Goal: Information Seeking & Learning: Check status

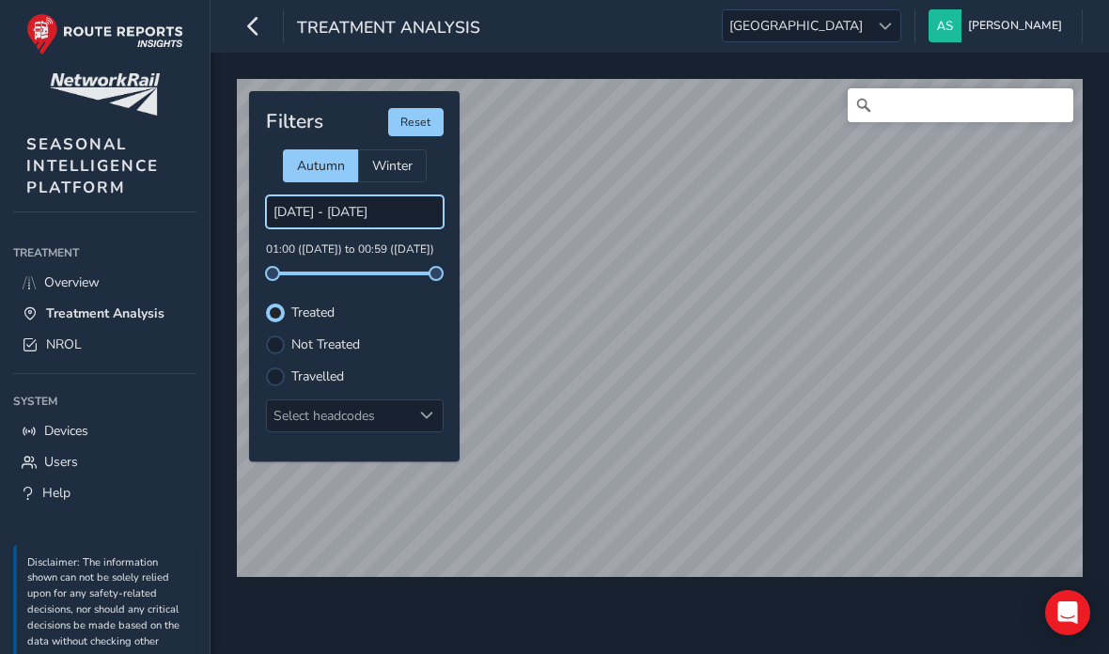
click at [338, 215] on input "[DATE] - [DATE]" at bounding box center [355, 211] width 178 height 33
click at [328, 164] on span "Autumn" at bounding box center [321, 166] width 48 height 18
click at [353, 226] on input "[DATE] - [DATE]" at bounding box center [355, 211] width 178 height 33
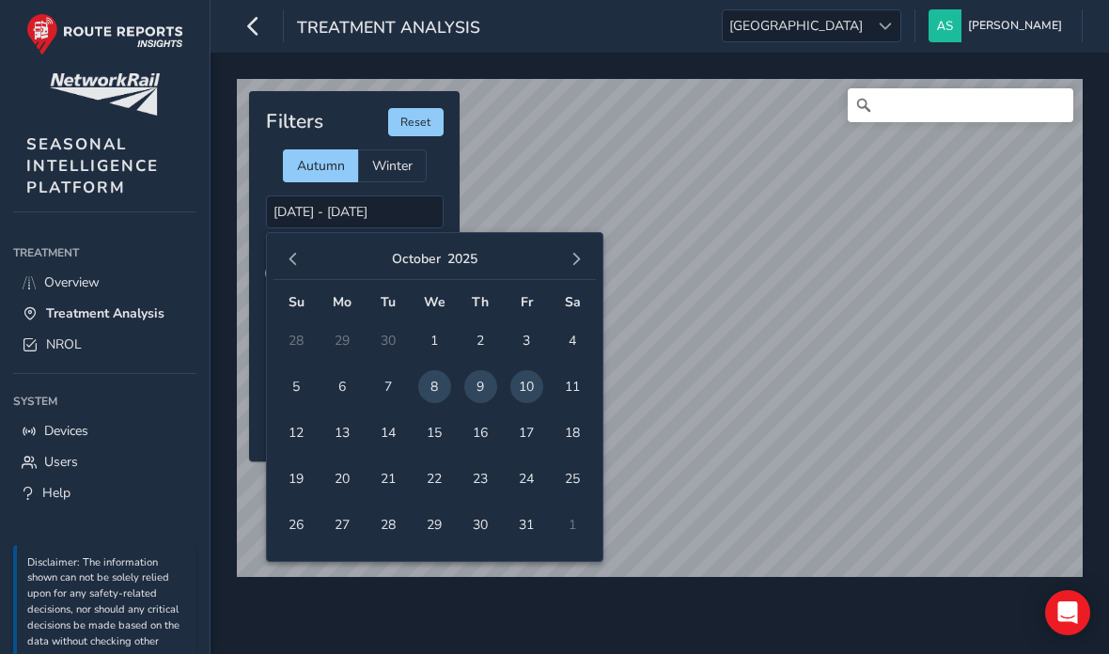
click at [869, 27] on span "[GEOGRAPHIC_DATA]" at bounding box center [796, 25] width 147 height 31
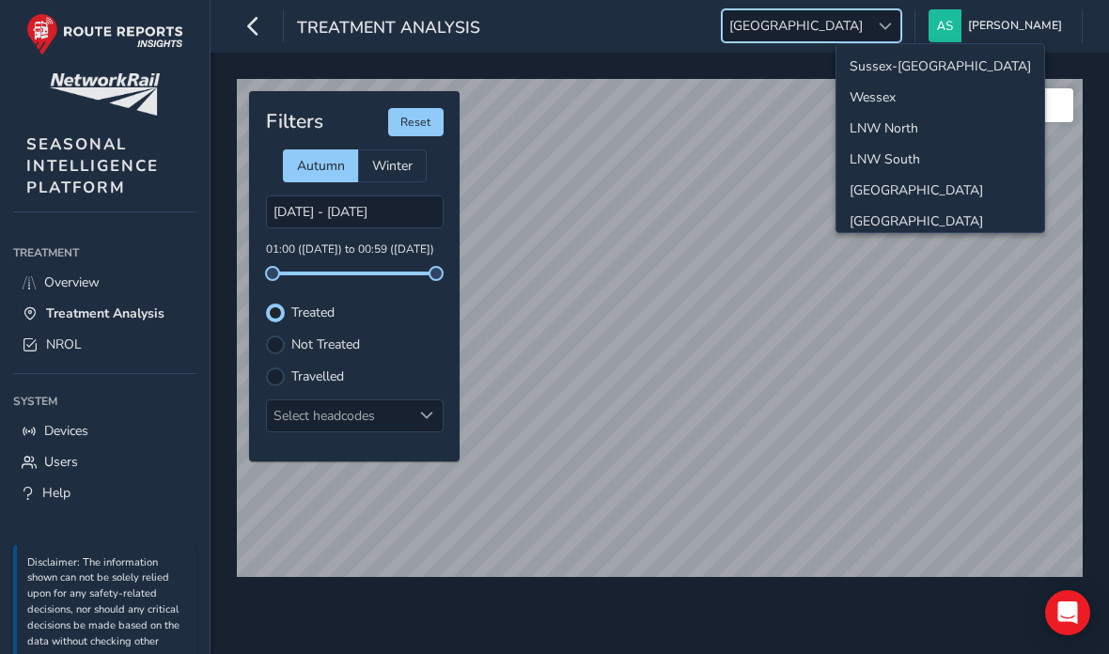
scroll to position [74, 0]
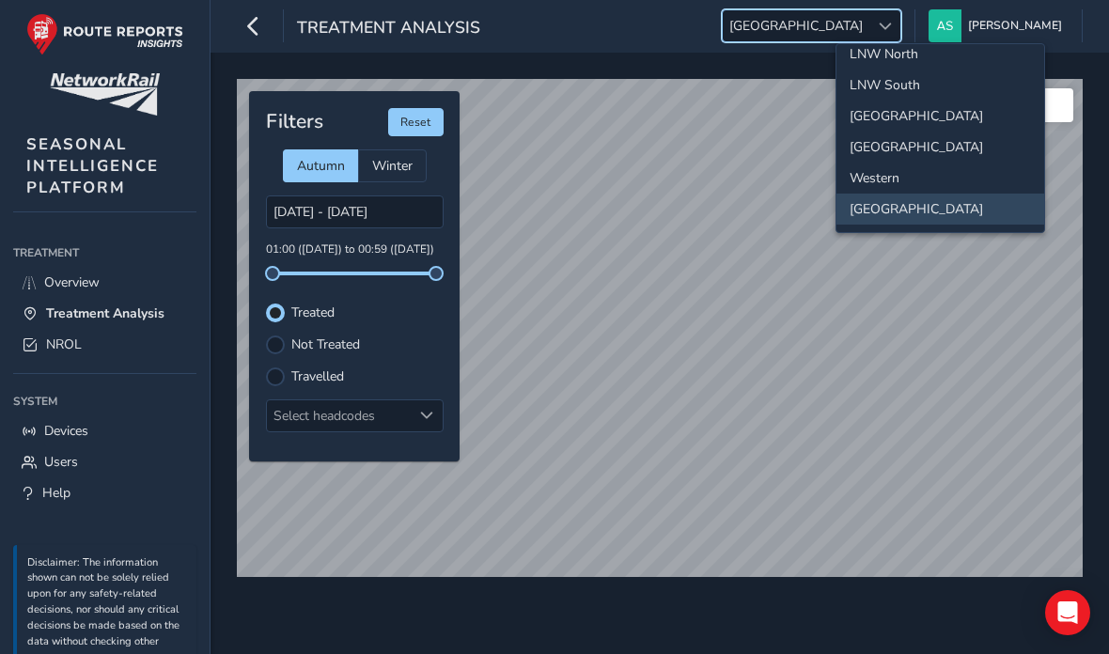
click at [943, 64] on li "LNW North" at bounding box center [940, 54] width 208 height 31
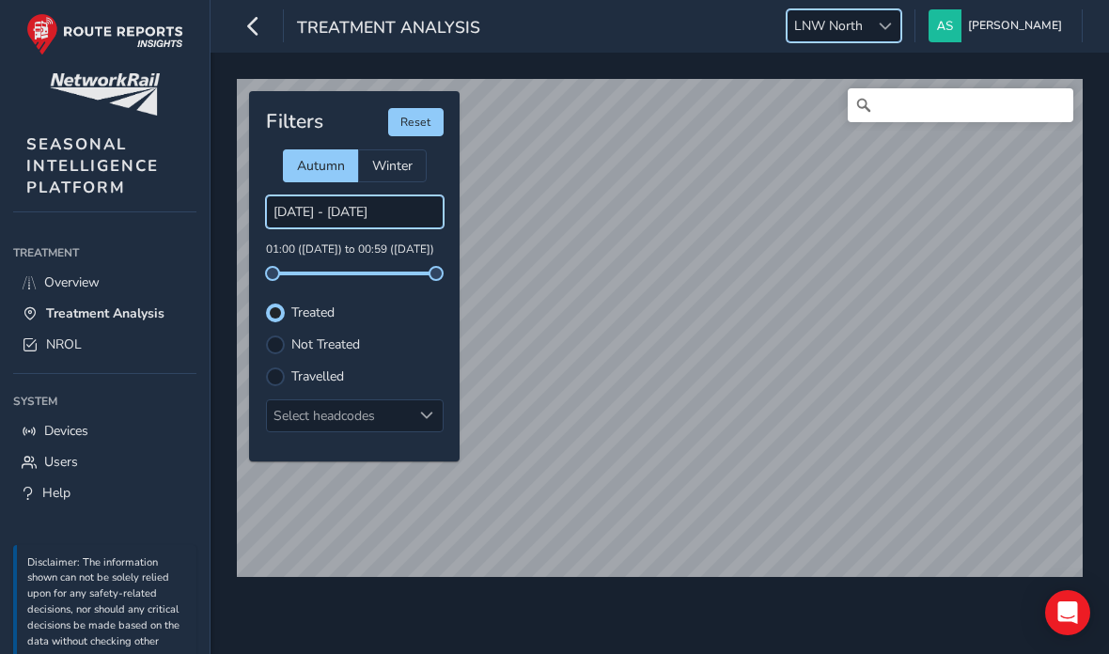
click at [397, 205] on input "[DATE] - [DATE]" at bounding box center [355, 211] width 178 height 33
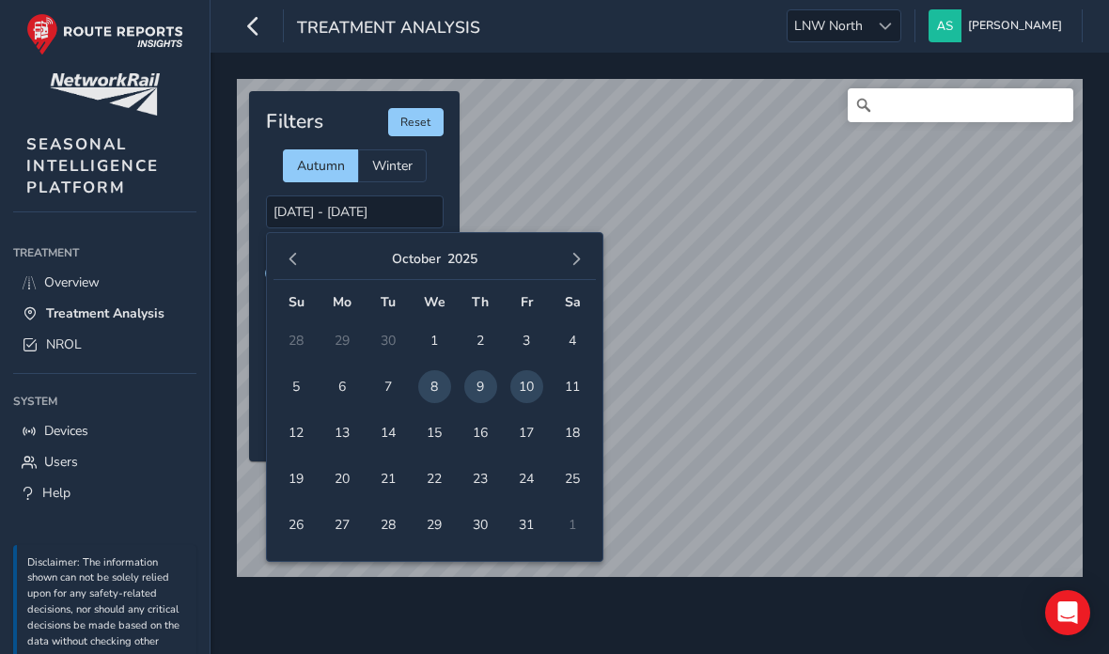
click at [347, 385] on span "6" at bounding box center [342, 386] width 33 height 33
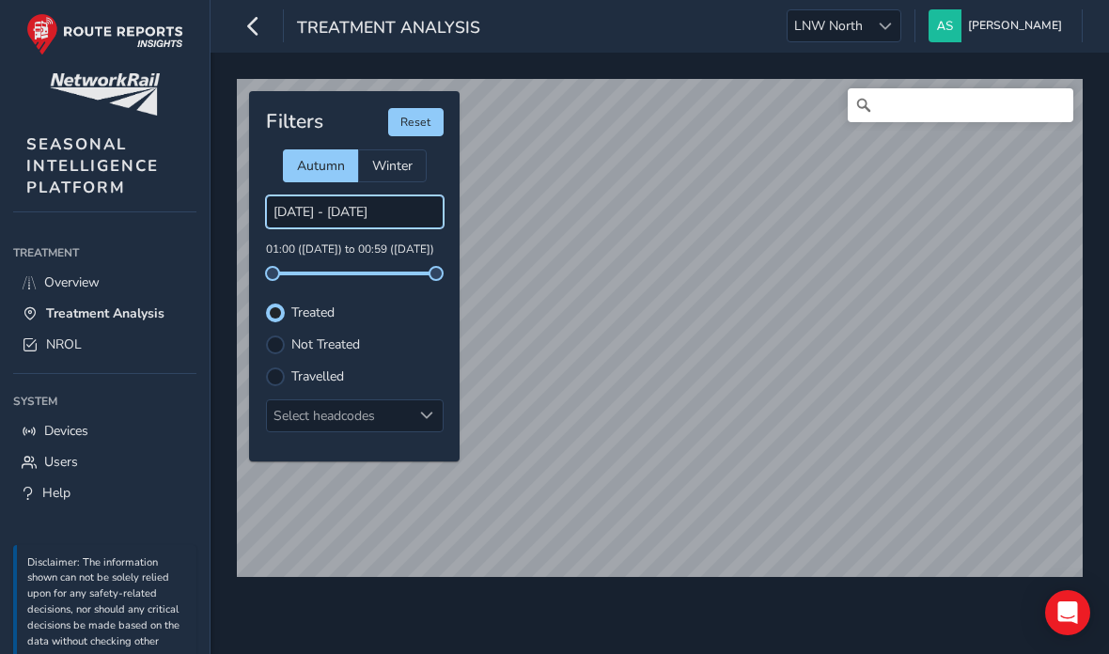
click at [416, 218] on input "[DATE] - [DATE]" at bounding box center [355, 211] width 178 height 33
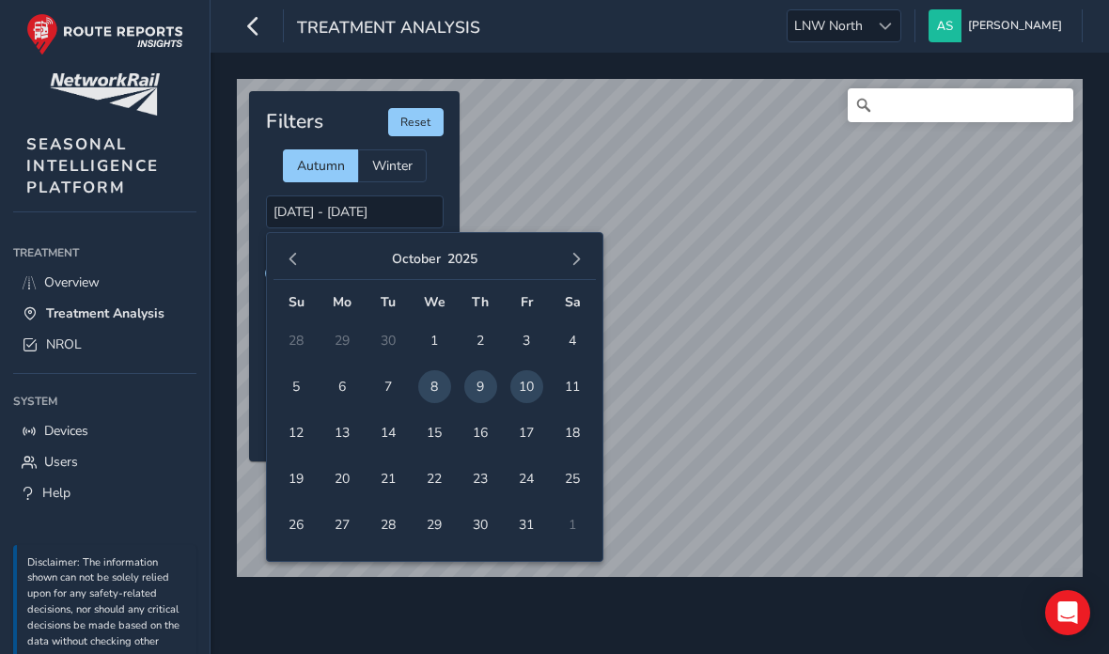
click at [342, 387] on span "6" at bounding box center [342, 386] width 33 height 33
click at [387, 389] on span "7" at bounding box center [388, 386] width 33 height 33
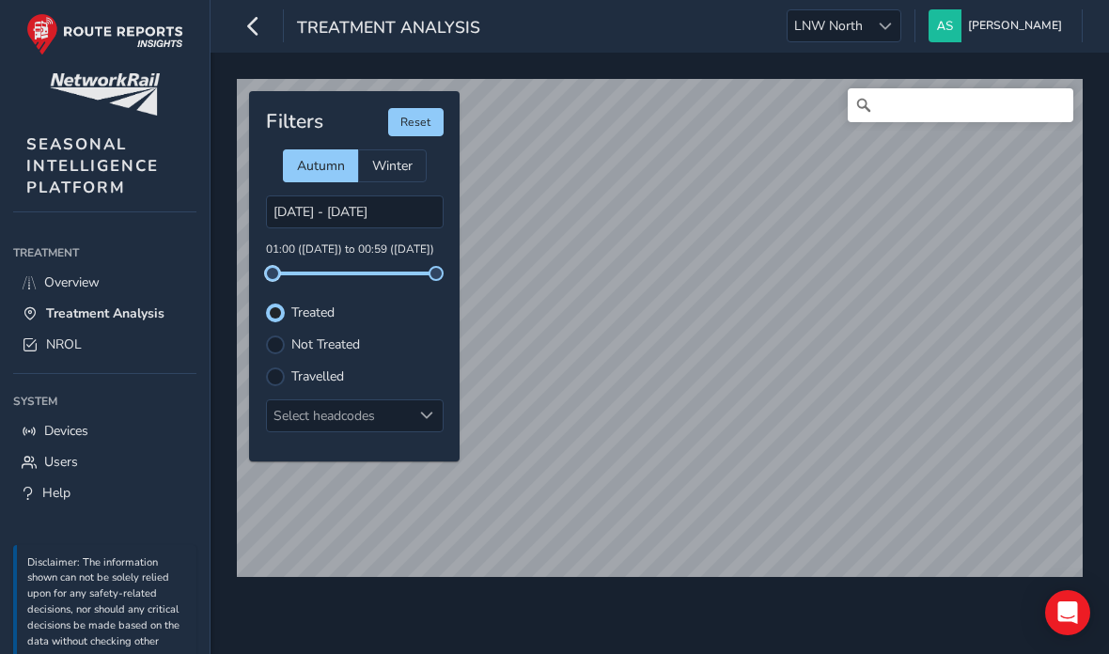
click at [278, 274] on span at bounding box center [272, 273] width 15 height 15
click at [356, 216] on input "[DATE] - [DATE]" at bounding box center [355, 211] width 178 height 33
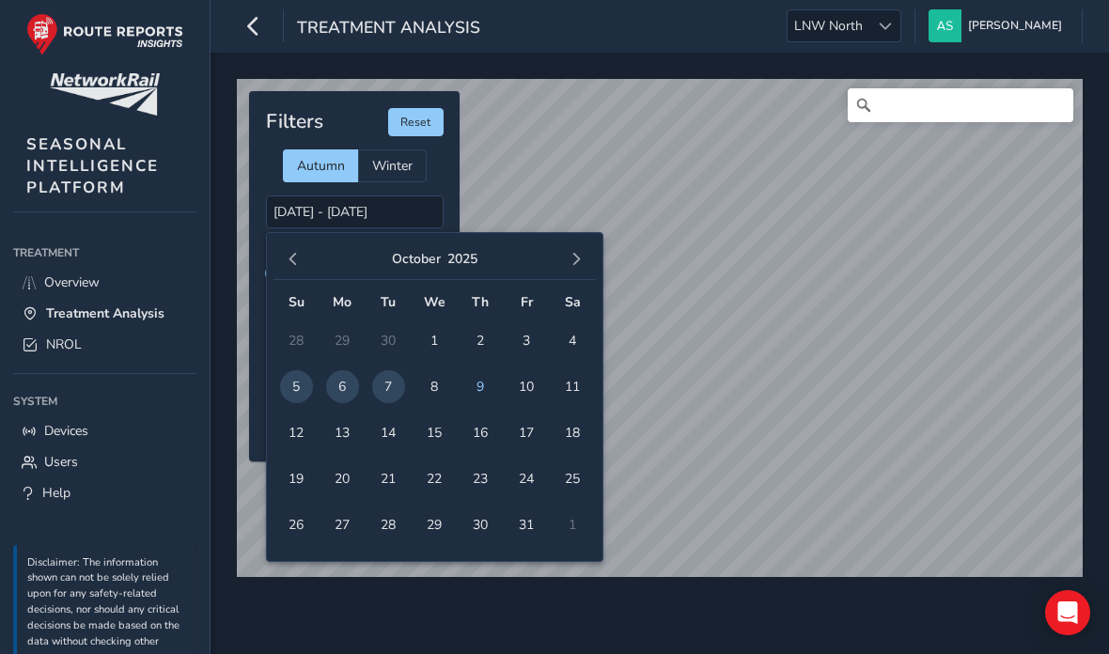
click at [429, 340] on span "1" at bounding box center [434, 340] width 33 height 33
click at [485, 332] on span "2" at bounding box center [480, 340] width 33 height 33
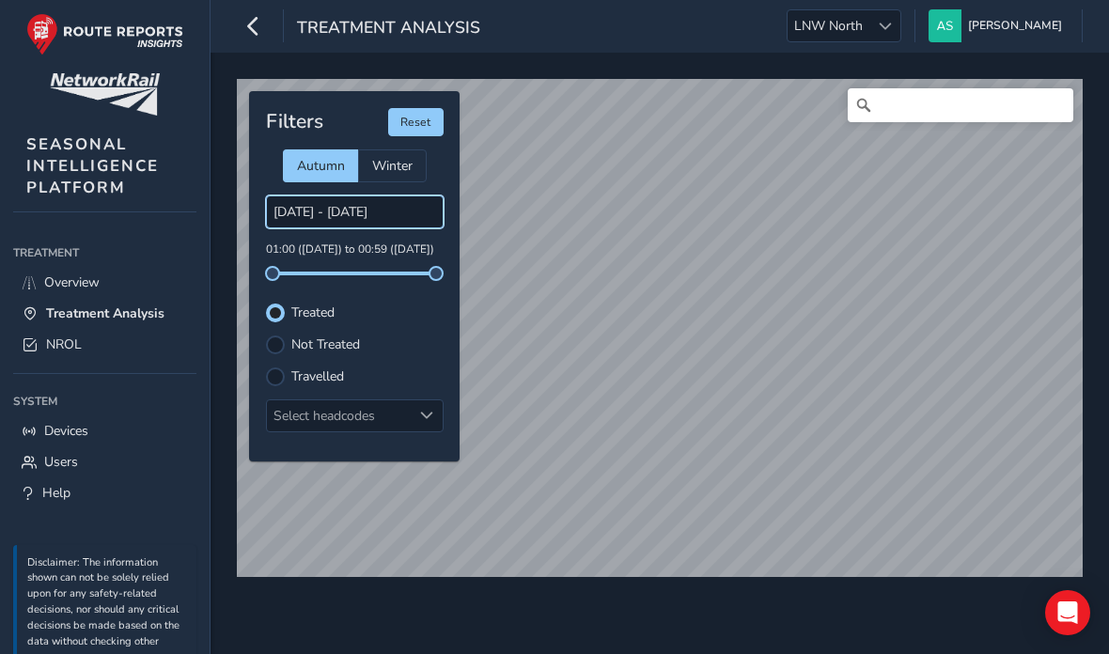
click at [380, 224] on input "[DATE] - [DATE]" at bounding box center [355, 211] width 178 height 33
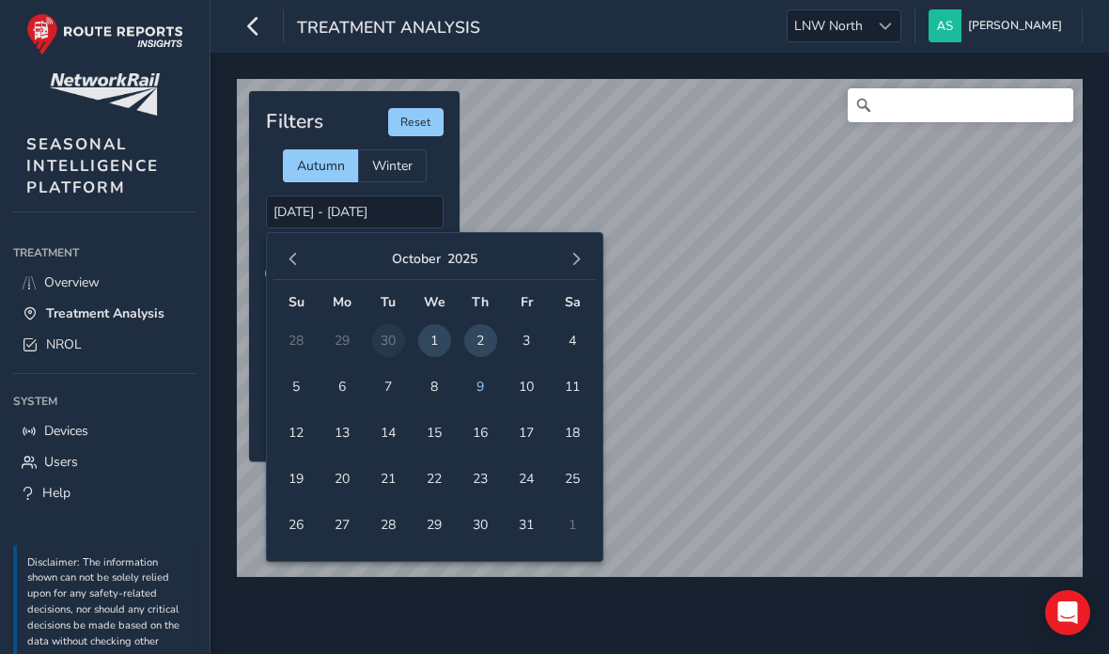
click at [350, 383] on span "6" at bounding box center [342, 386] width 33 height 33
click at [392, 388] on span "7" at bounding box center [388, 386] width 33 height 33
type input "[DATE] - [DATE]"
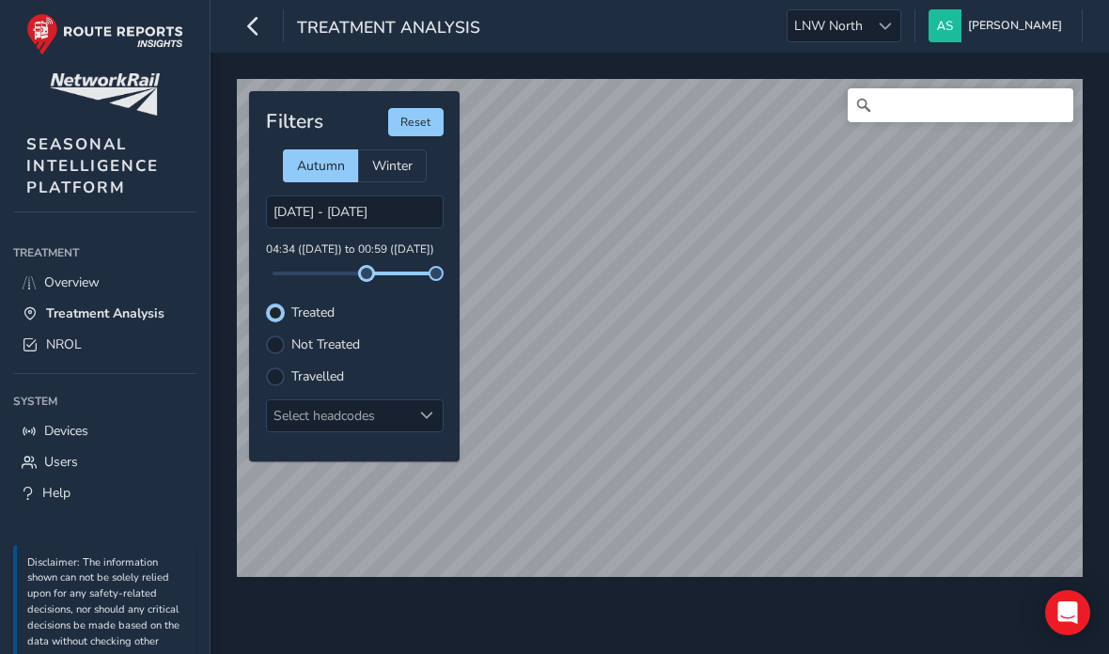
click at [368, 279] on span at bounding box center [366, 273] width 15 height 15
click at [892, 25] on span at bounding box center [885, 26] width 13 height 13
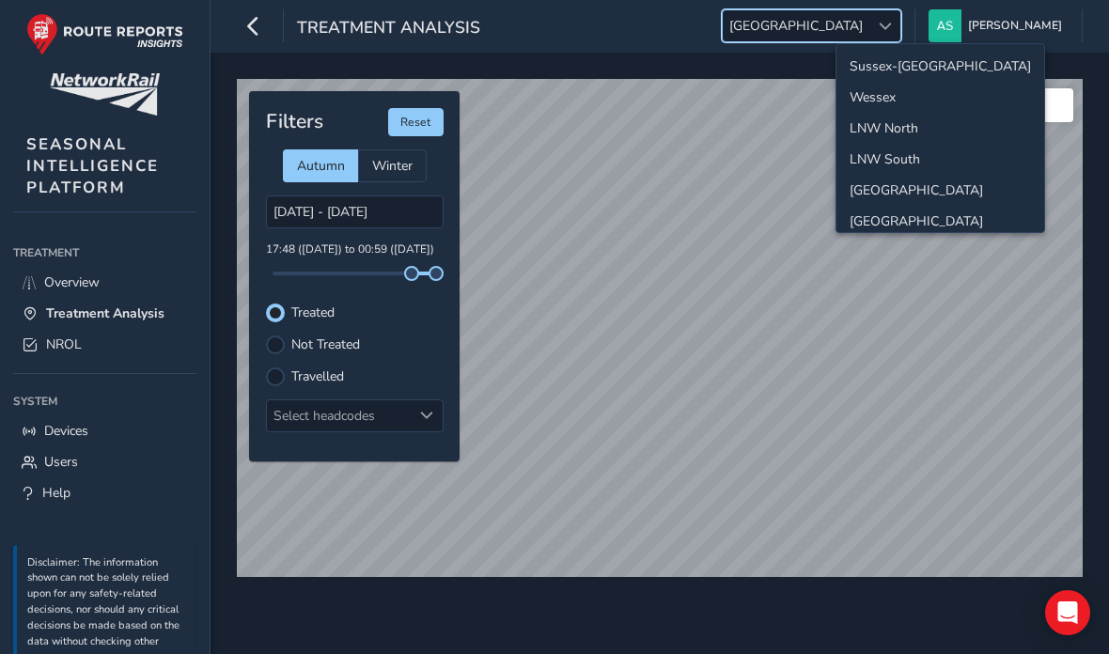
scroll to position [74, 0]
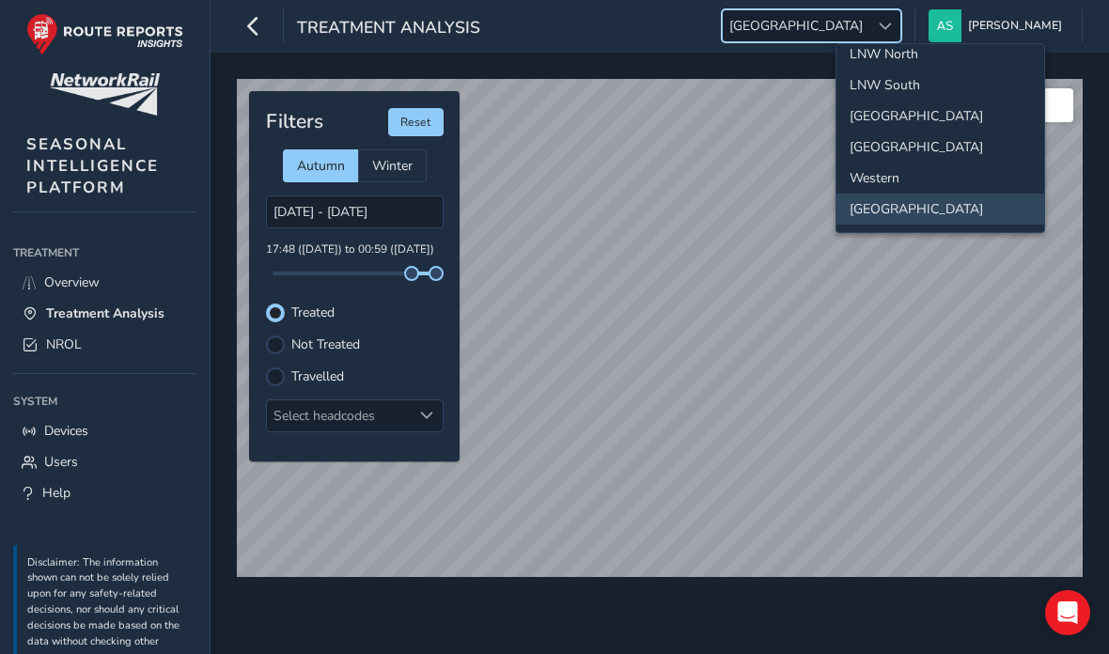
click at [955, 55] on li "LNW North" at bounding box center [940, 54] width 208 height 31
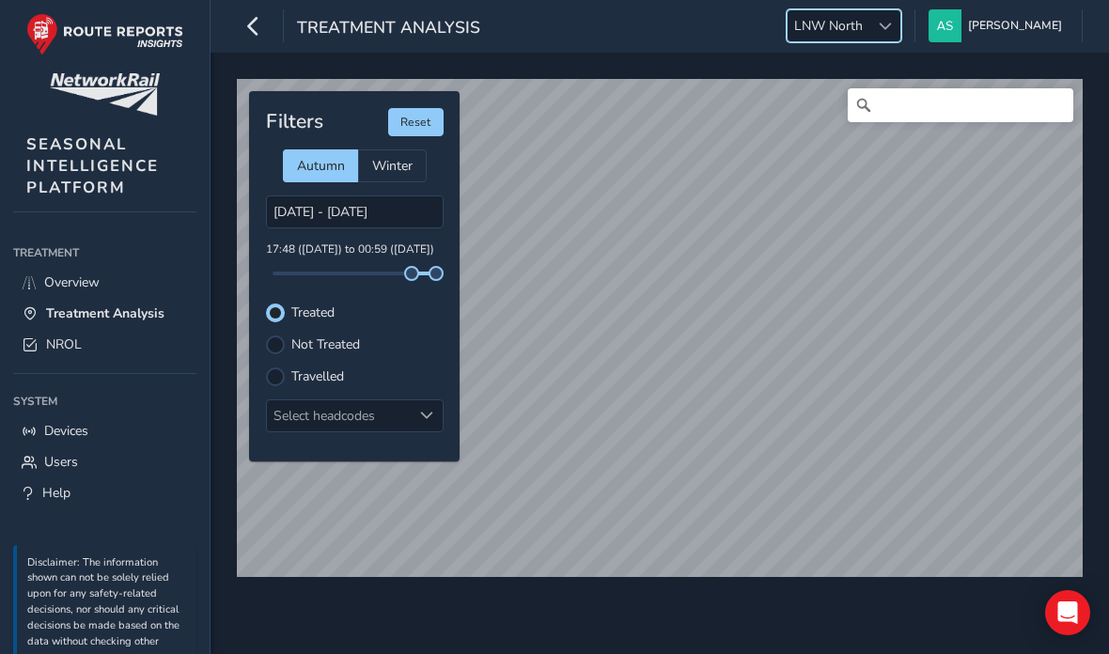
click at [152, 342] on link "NROL" at bounding box center [104, 344] width 183 height 31
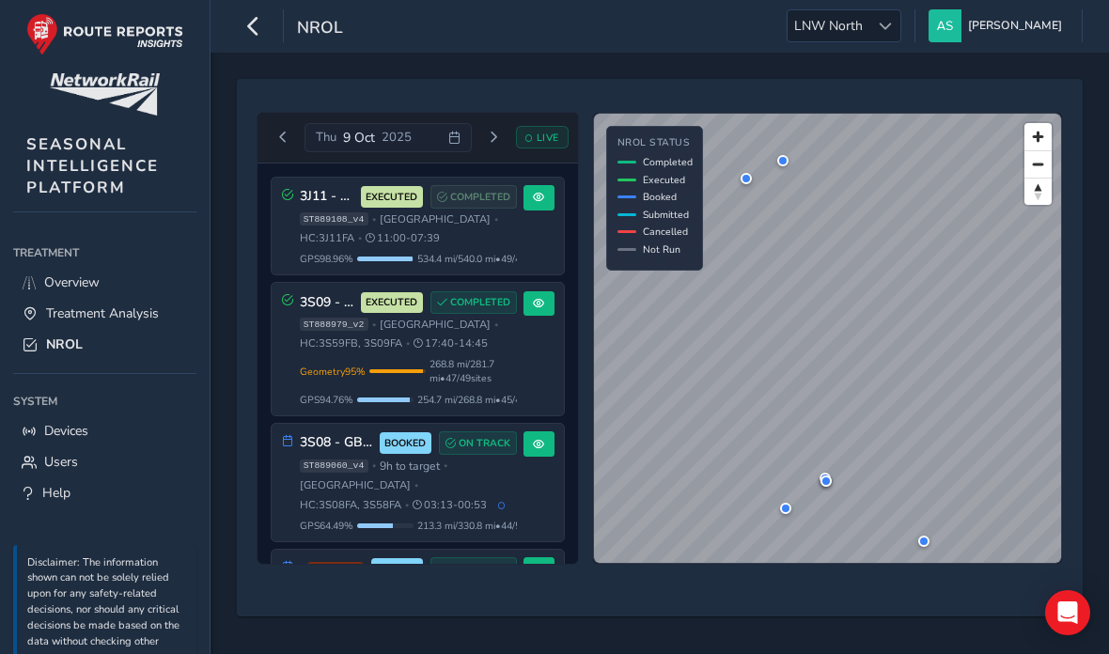
click at [457, 141] on icon at bounding box center [454, 138] width 12 height 12
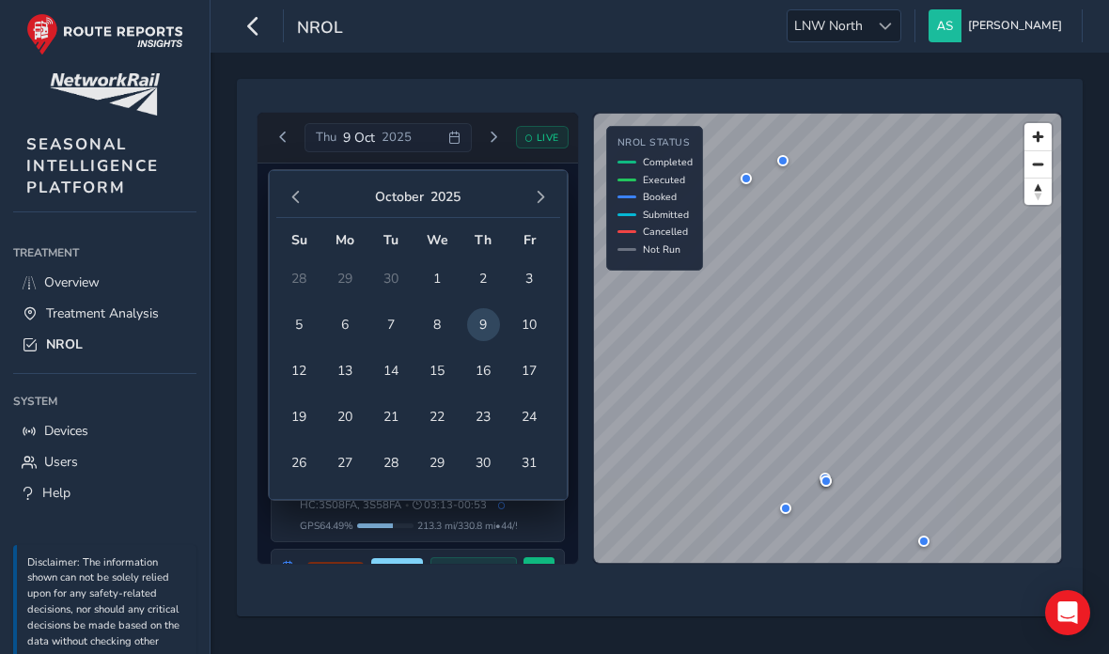
click at [346, 325] on span "6" at bounding box center [345, 324] width 33 height 33
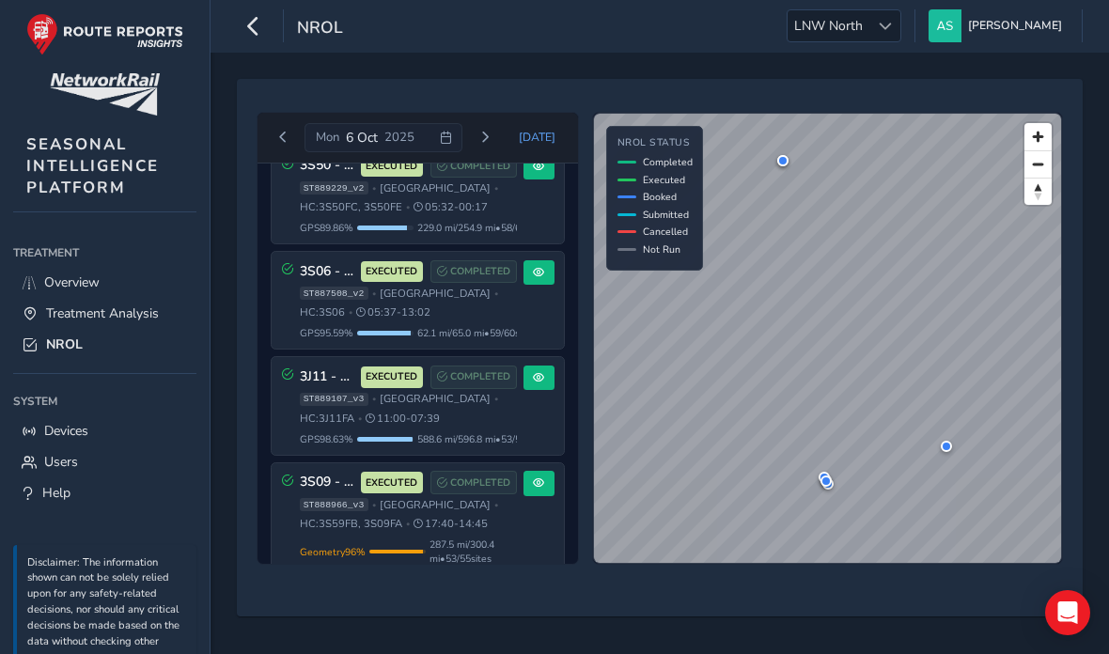
scroll to position [347, 0]
click at [481, 567] on span "287.5 mi / 300.4 mi • 53 / 55 sites" at bounding box center [472, 552] width 87 height 28
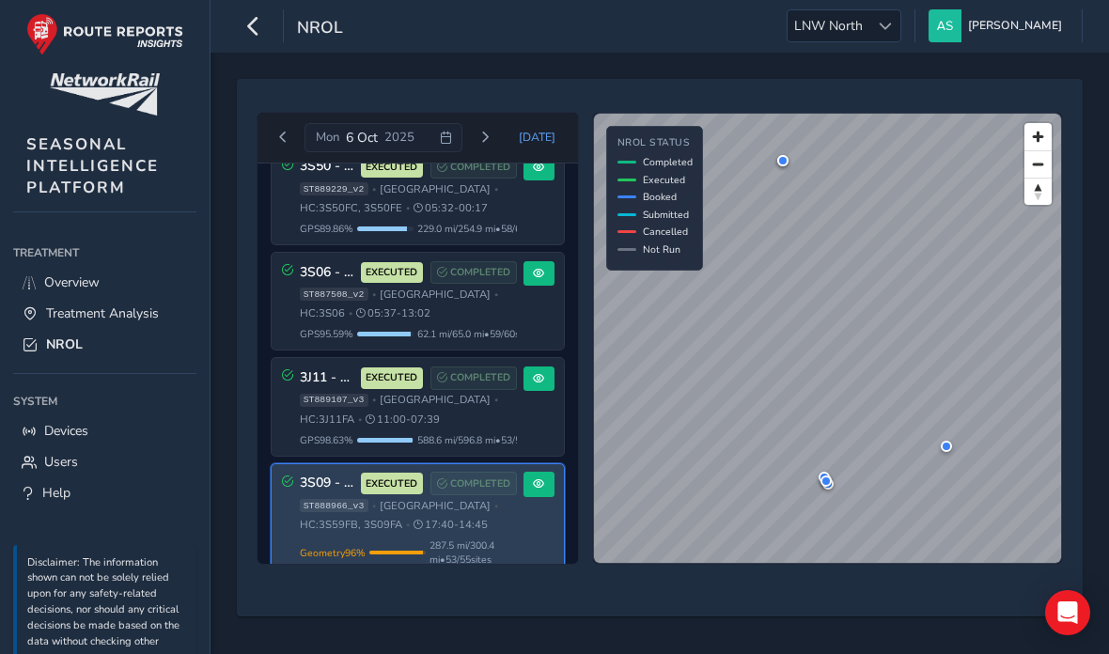
click at [497, 427] on div "ST889107_v3 • North West • HC: 3J11FA • 11:00 - 07:39" at bounding box center [408, 410] width 217 height 34
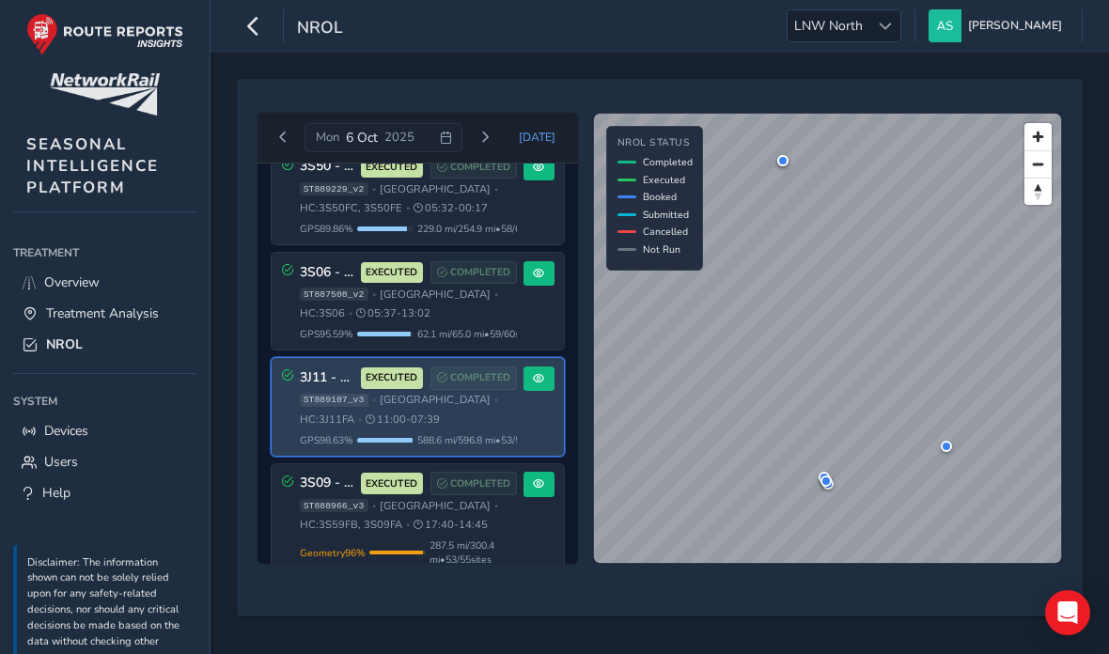
click at [481, 321] on div "ST887508_v2 • North West • HC: 3S06 • 05:37 - 13:02" at bounding box center [408, 305] width 217 height 34
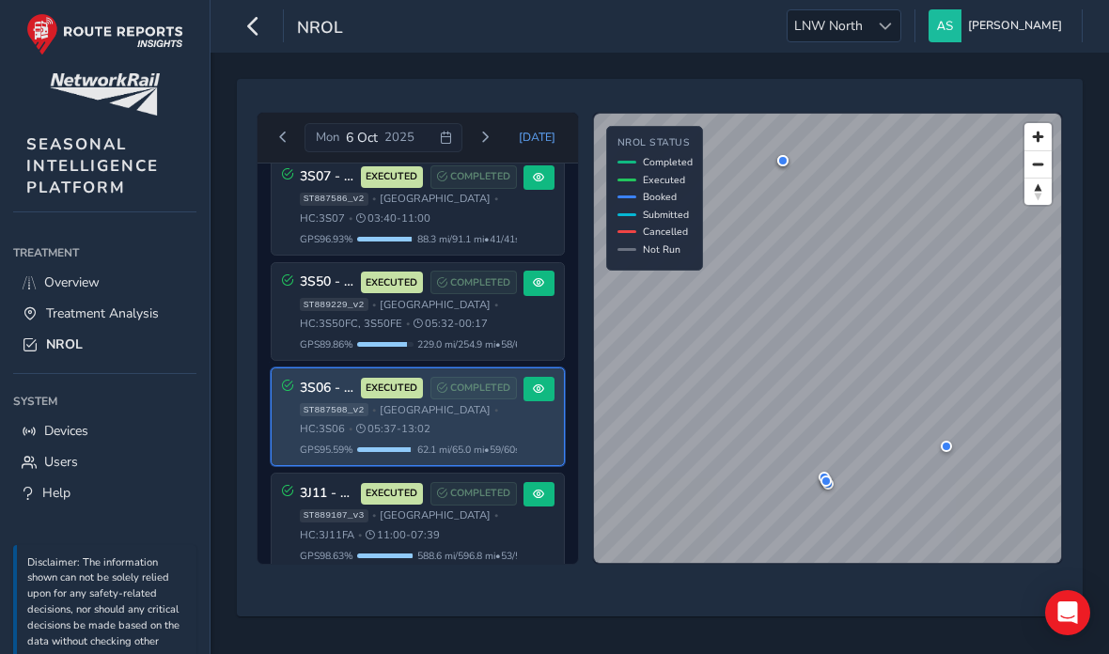
scroll to position [218, 0]
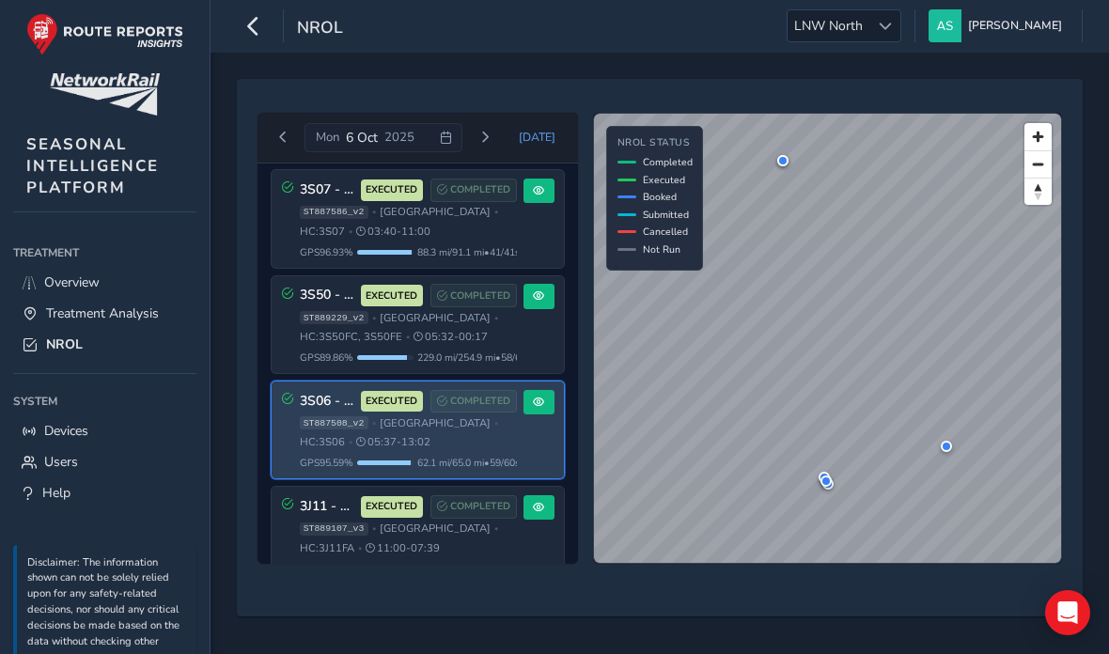
click at [473, 344] on span "05:32 - 00:17" at bounding box center [450, 337] width 74 height 14
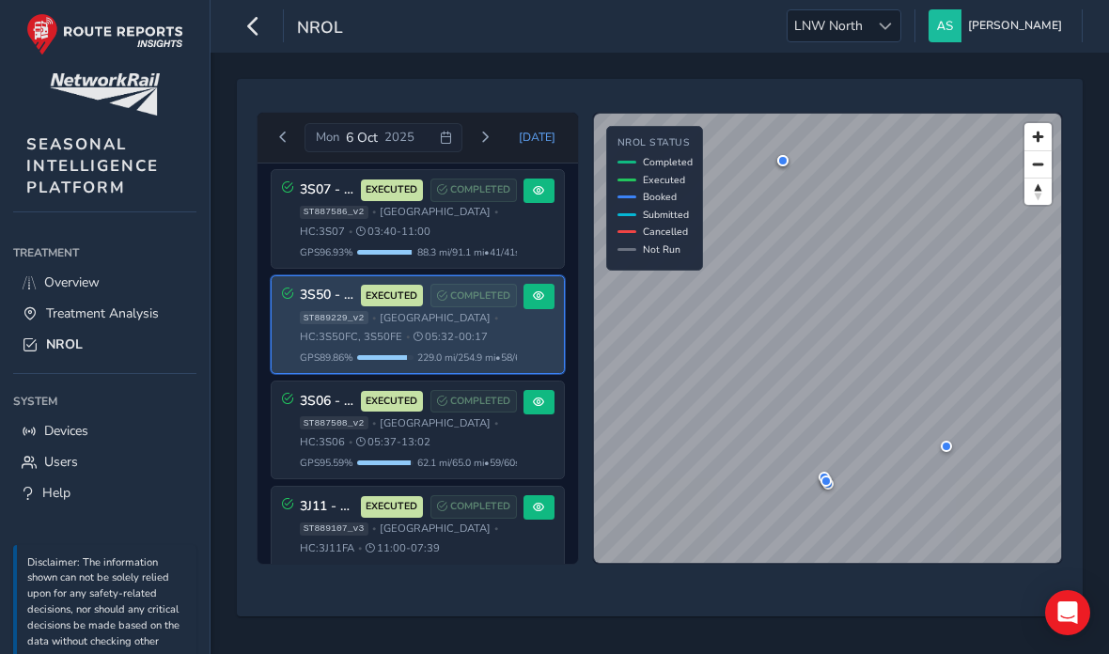
click at [483, 239] on div "ST887586_v2 • North West • HC: 3S07 • 03:40 - 11:00" at bounding box center [408, 222] width 217 height 34
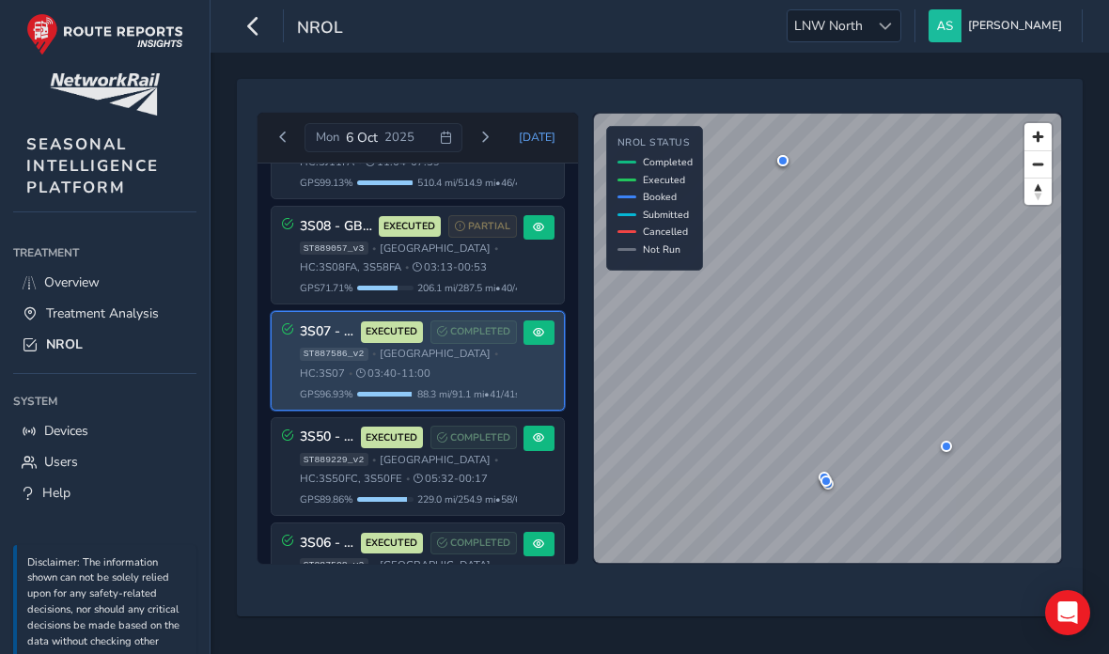
click at [470, 284] on div "3S08 - GBRF Preston/Manchester North EXECUTED PARTIAL ST889057_v3 • North West …" at bounding box center [408, 255] width 217 height 81
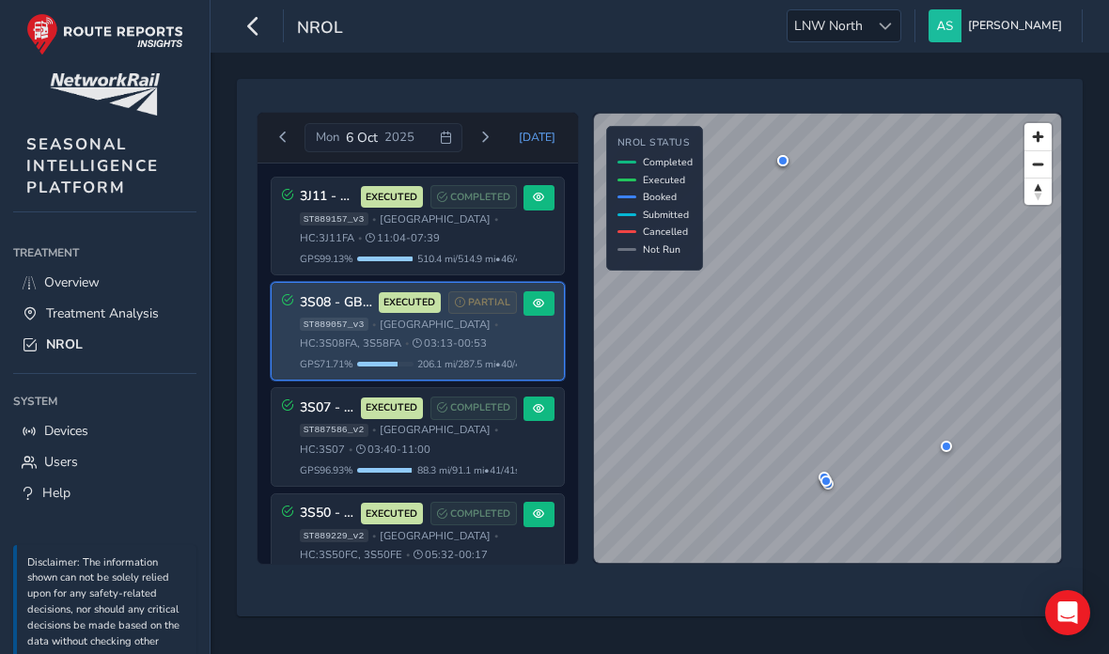
scroll to position [0, 0]
click at [509, 234] on div "ST889157_v3 • North West • HC: 3J11FA • 11:04 - 07:39" at bounding box center [408, 229] width 217 height 34
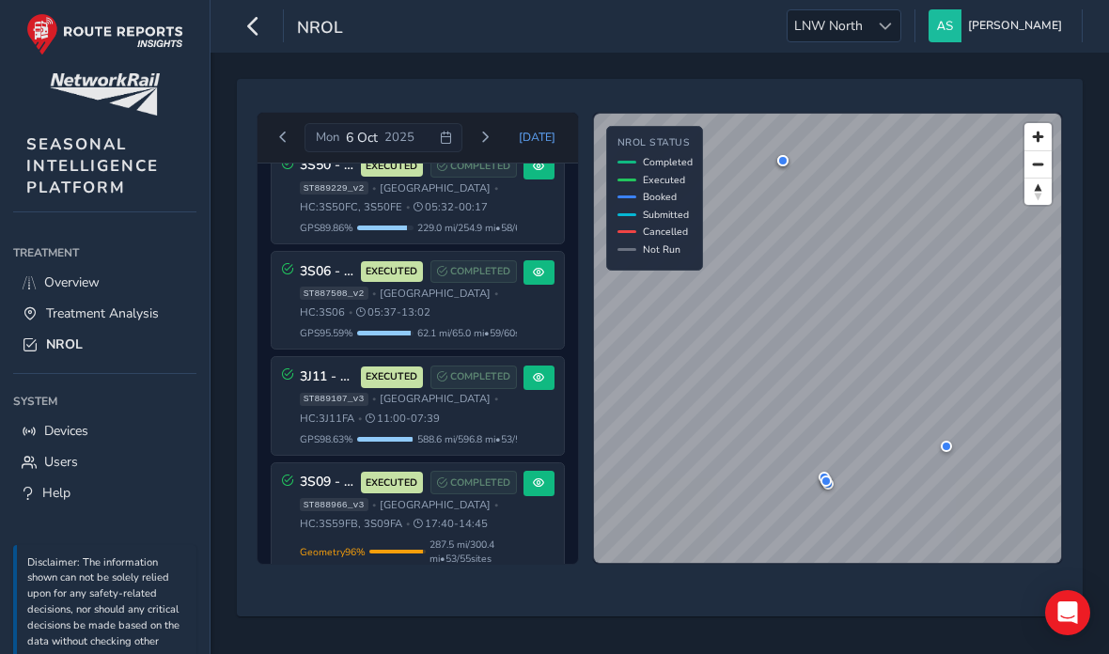
scroll to position [347, 0]
click at [455, 427] on div "ST889107_v3 • North West • HC: 3J11FA • 11:00 - 07:39" at bounding box center [408, 410] width 217 height 34
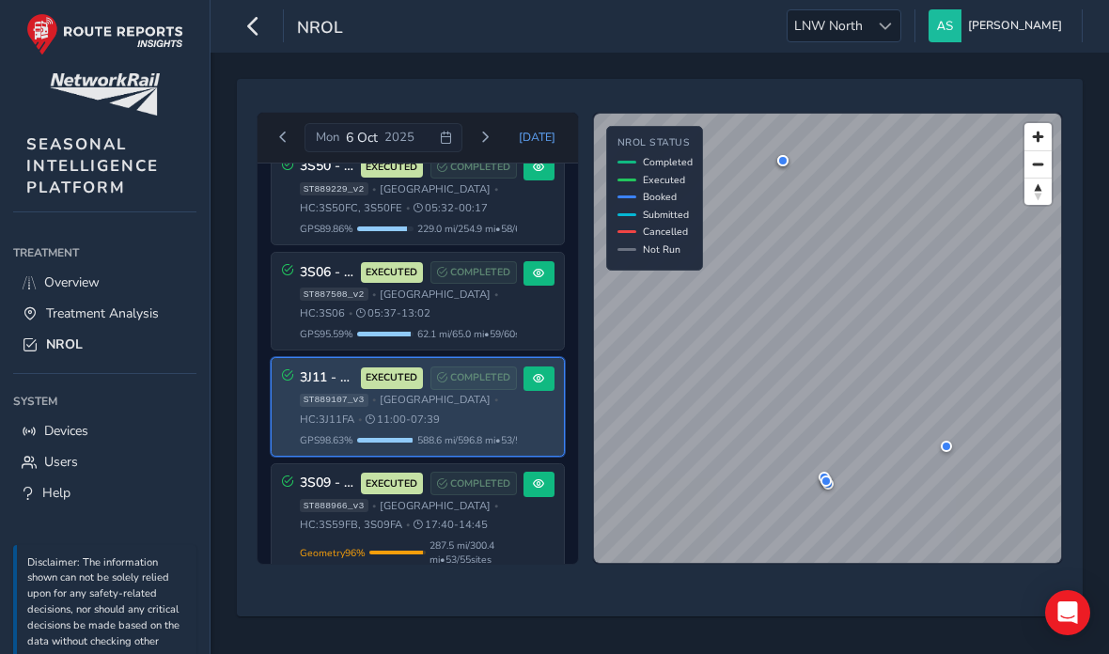
click at [543, 384] on span at bounding box center [538, 378] width 11 height 11
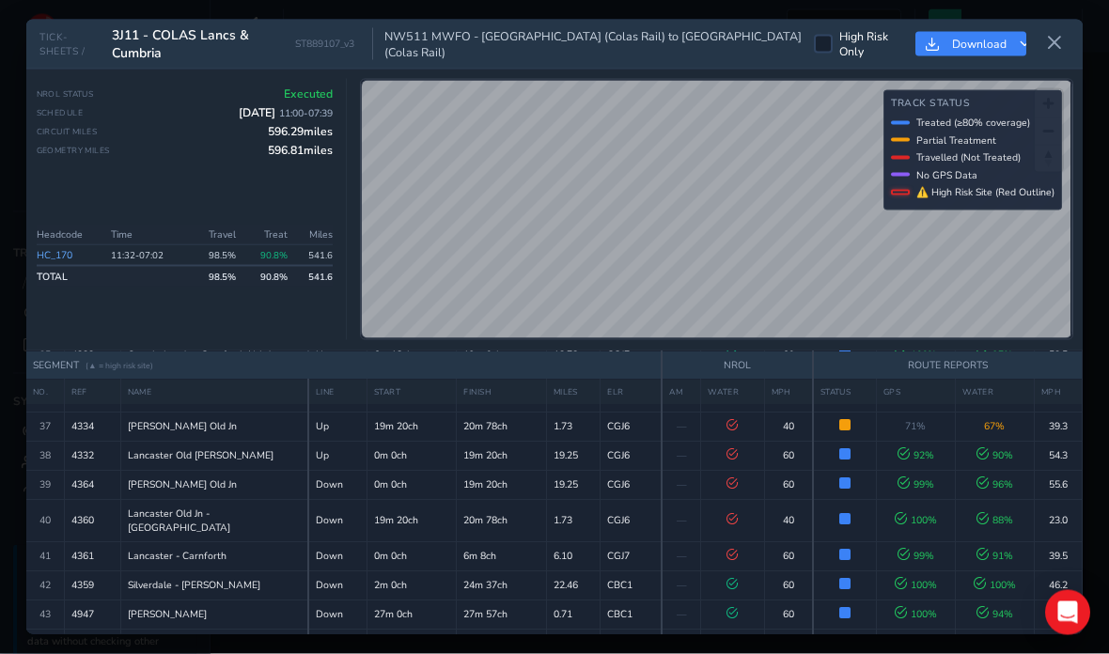
scroll to position [75, 0]
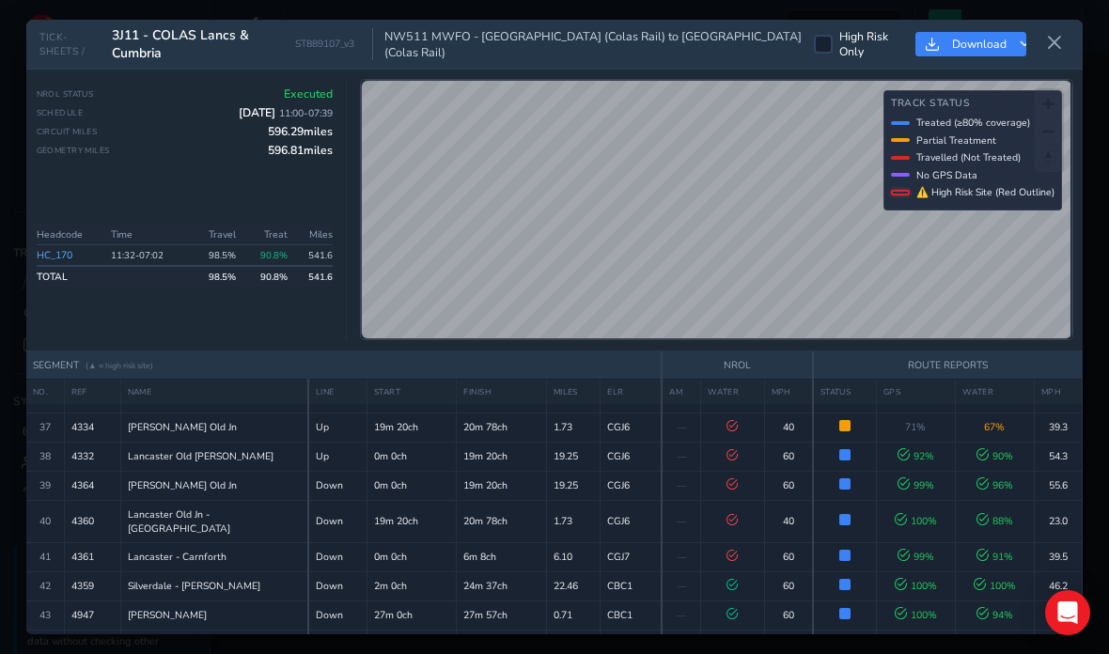
click at [1063, 28] on button at bounding box center [1054, 43] width 30 height 31
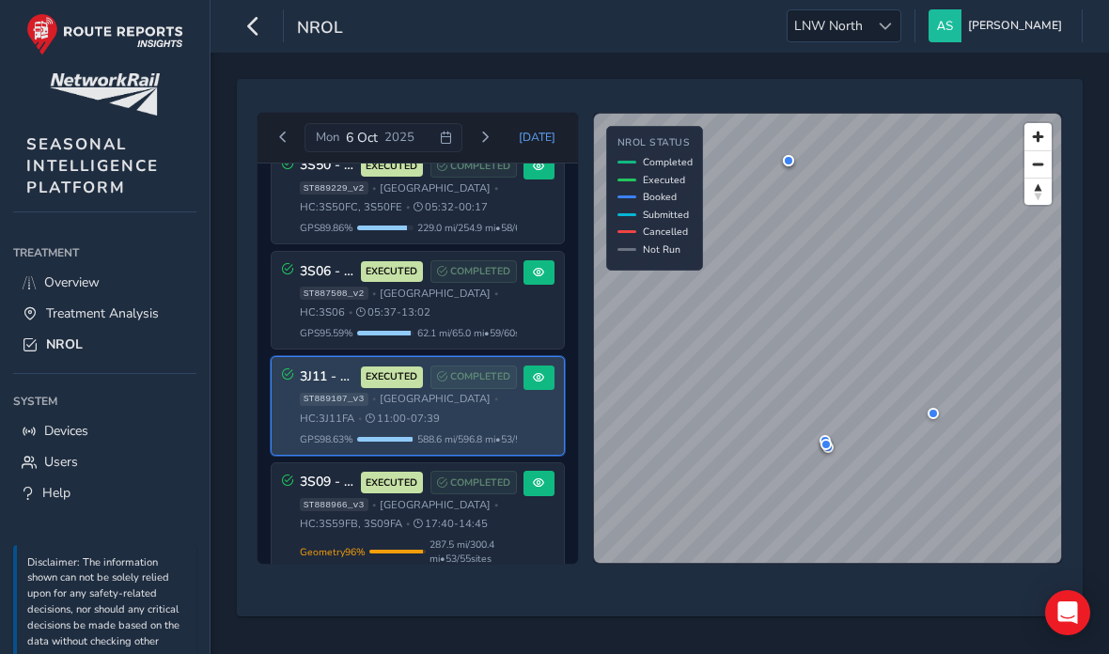
scroll to position [347, 0]
click at [551, 366] on button at bounding box center [538, 378] width 31 height 25
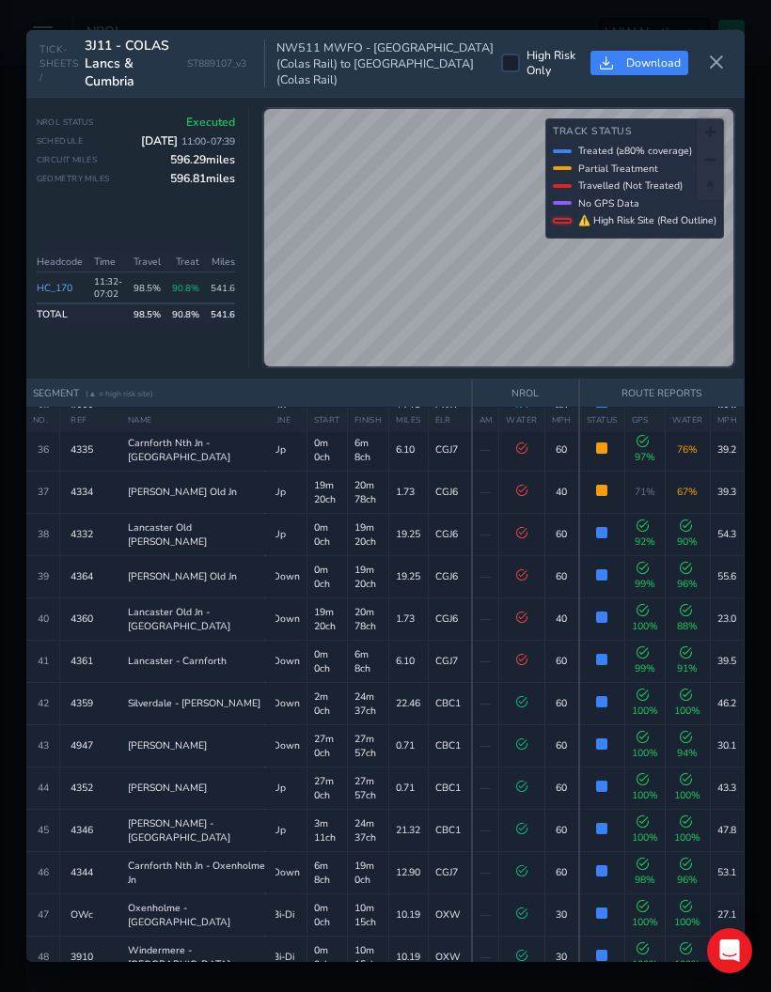
scroll to position [1539, 0]
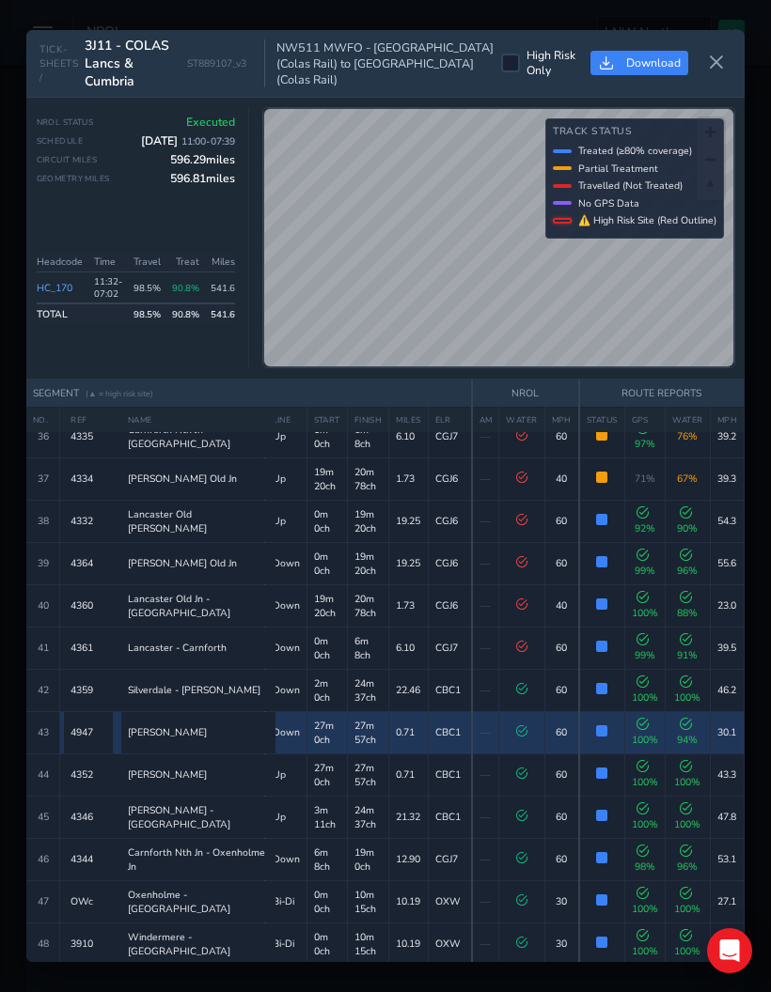
click at [402, 653] on td "0.71" at bounding box center [408, 732] width 39 height 42
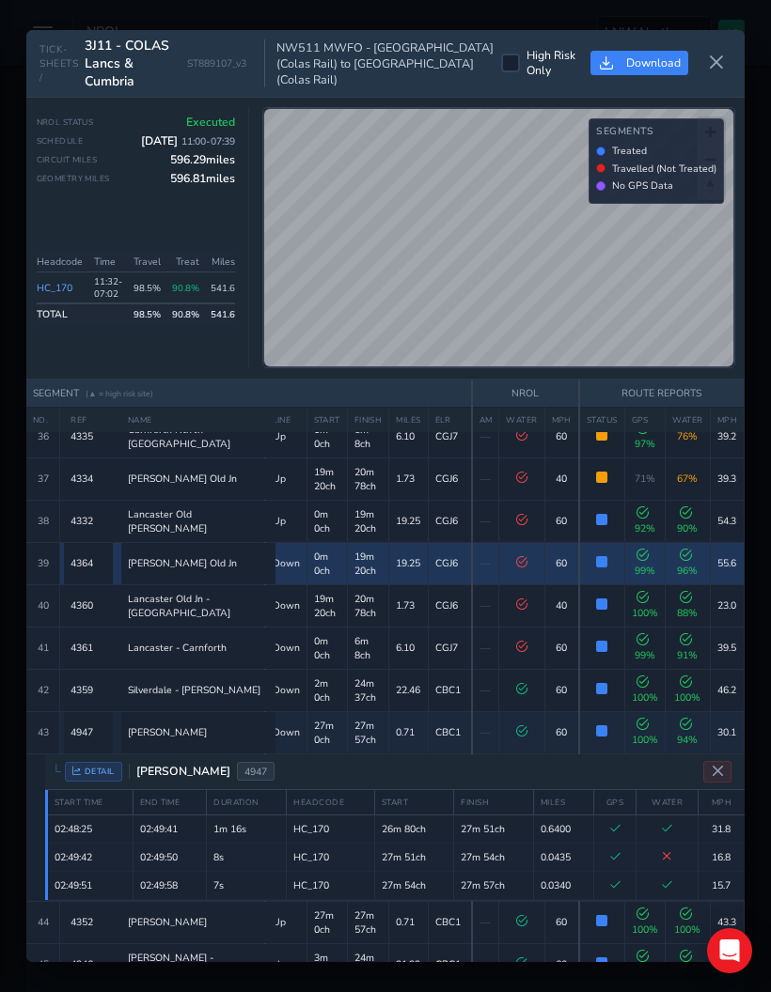
click at [410, 542] on td "19.25" at bounding box center [408, 563] width 39 height 42
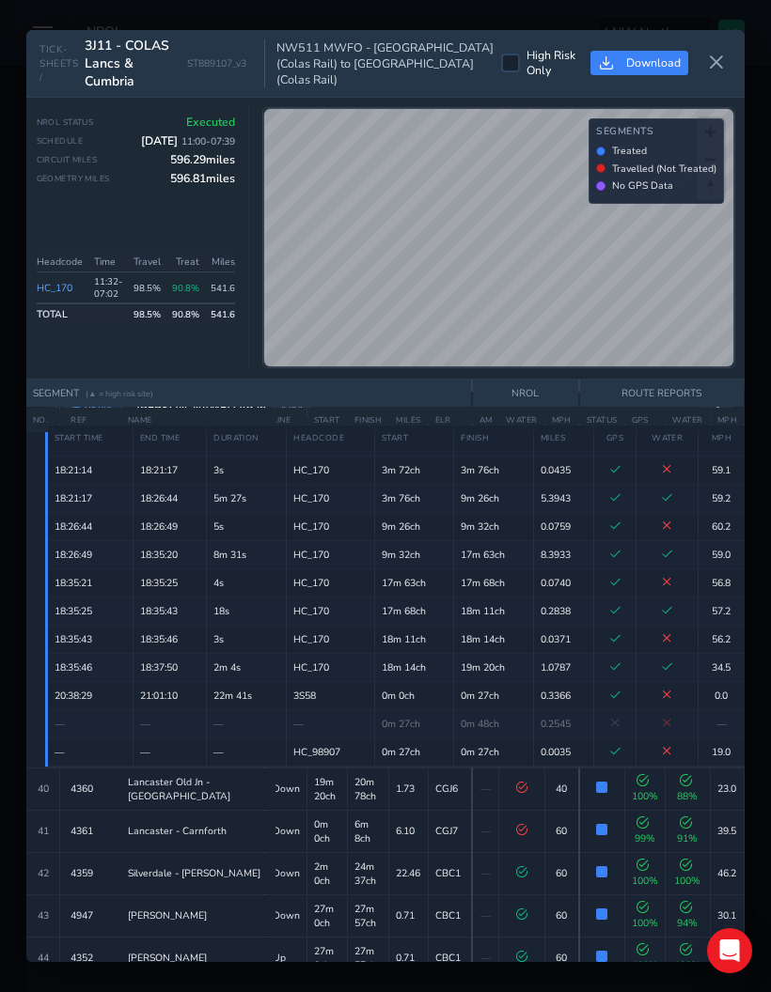
scroll to position [1739, 0]
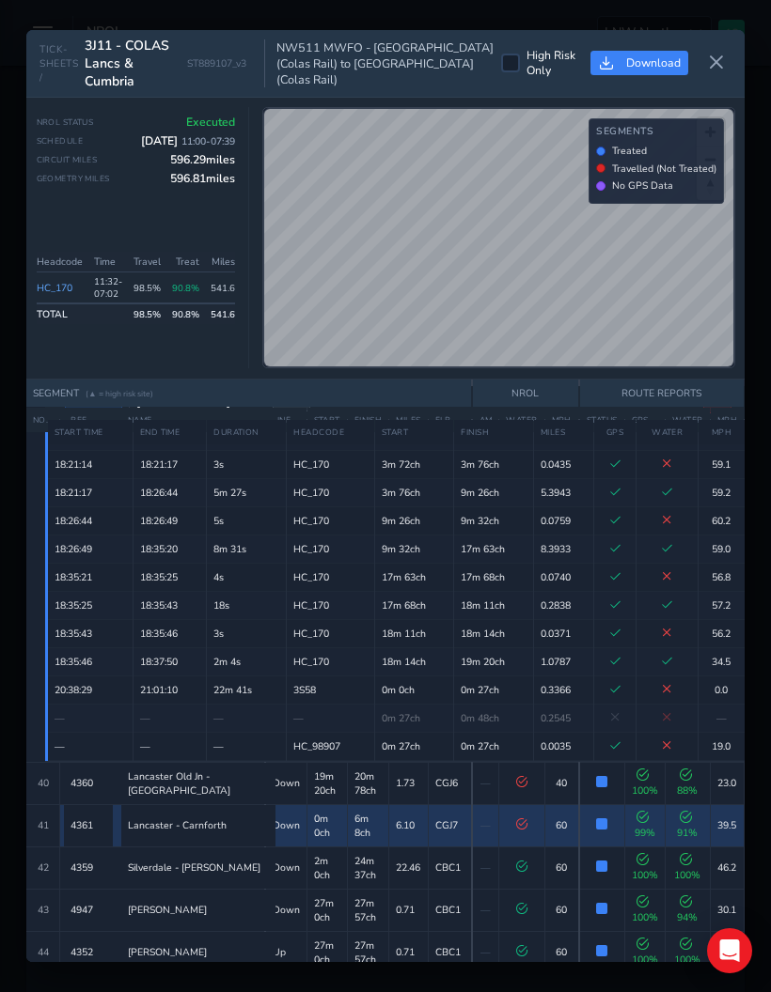
click at [448, 653] on td "CGJ7" at bounding box center [450, 825] width 44 height 42
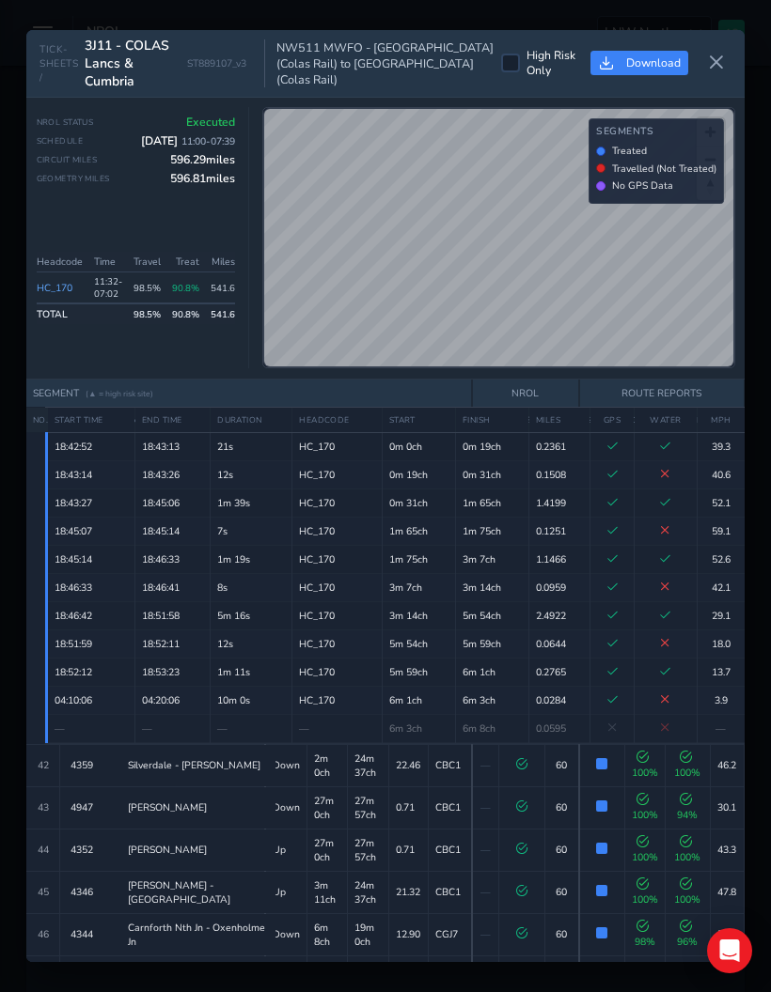
scroll to position [1838, 0]
click at [366, 653] on td "24m 37ch" at bounding box center [368, 764] width 42 height 42
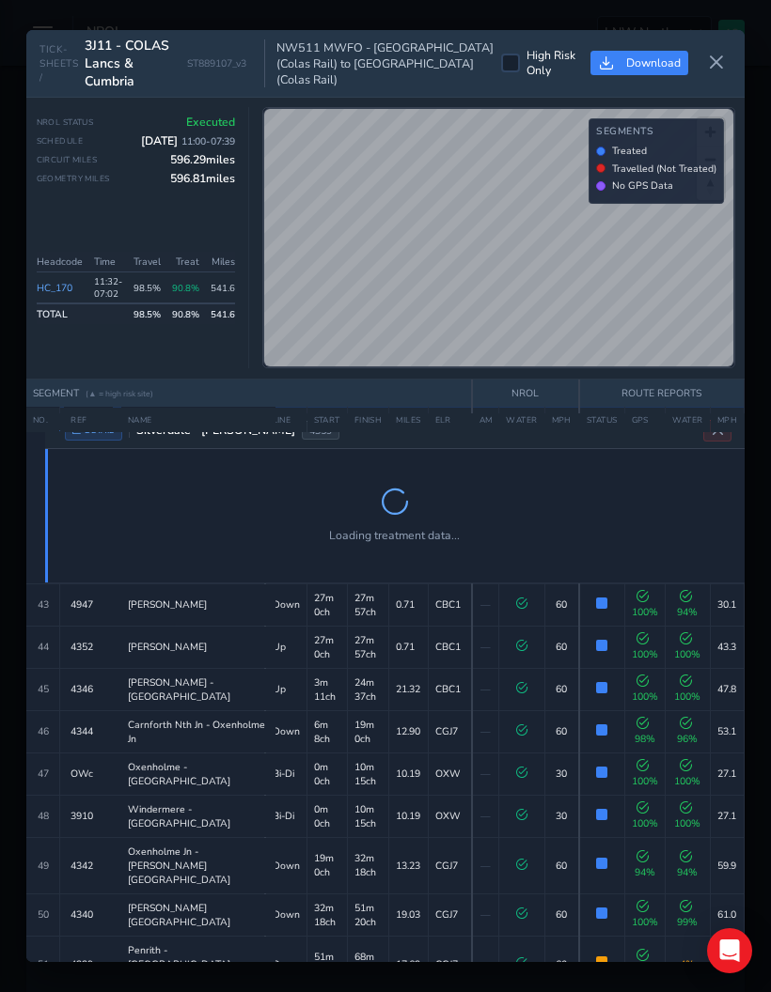
scroll to position [1803, 0]
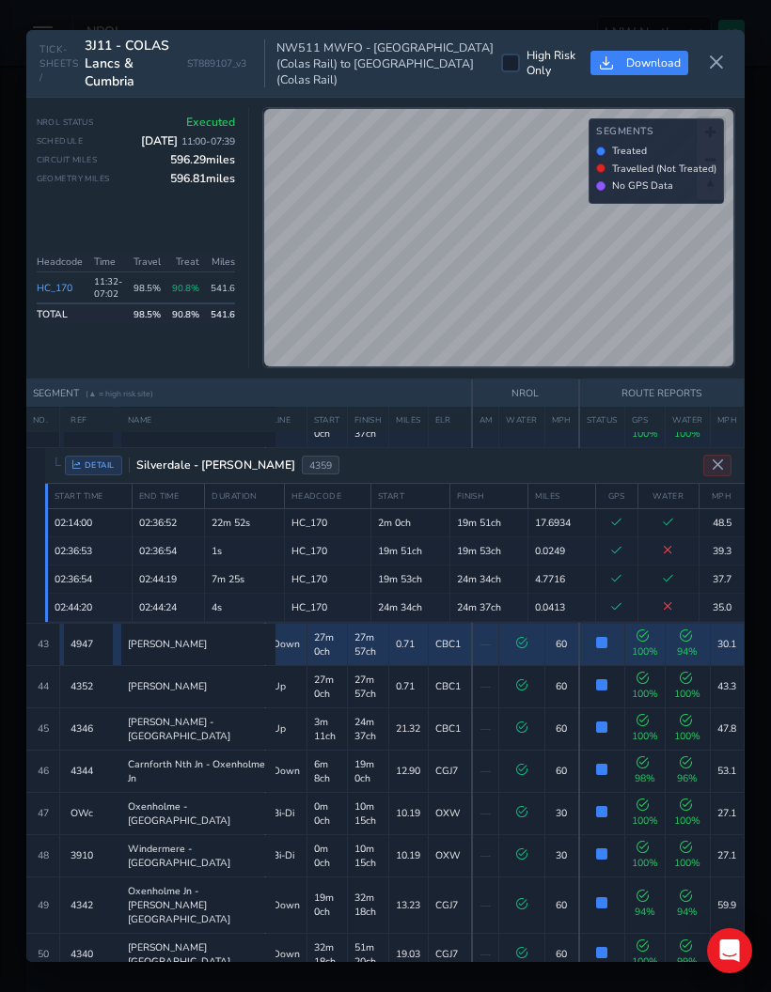
click at [410, 623] on td "0.71" at bounding box center [408, 644] width 39 height 42
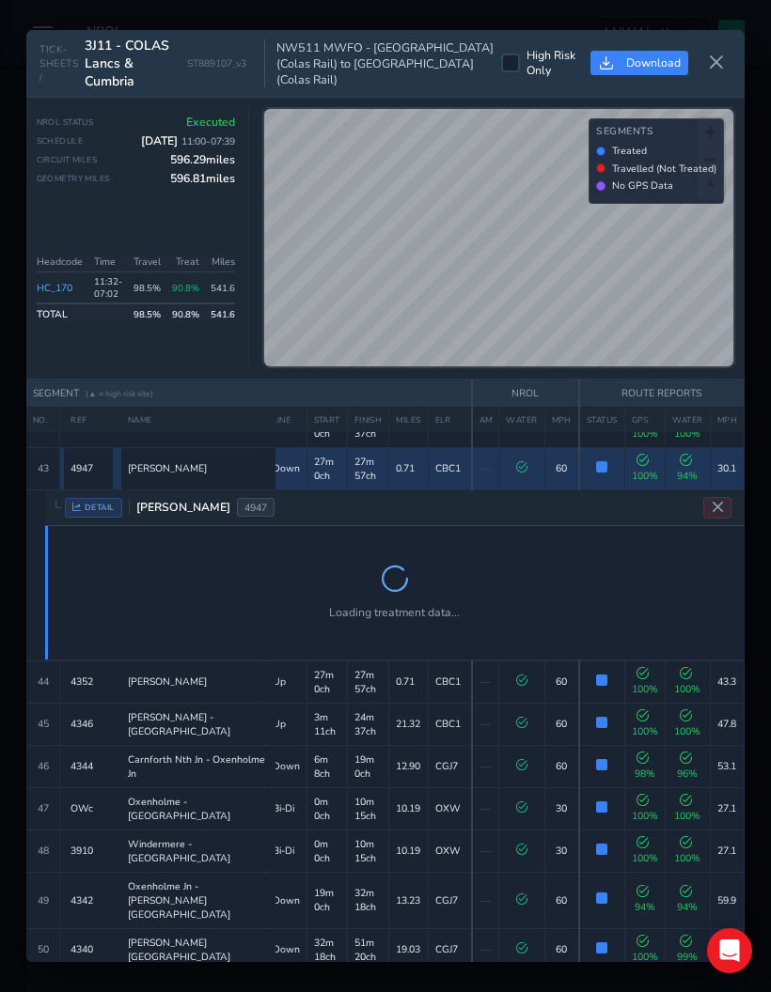
scroll to position [1779, 0]
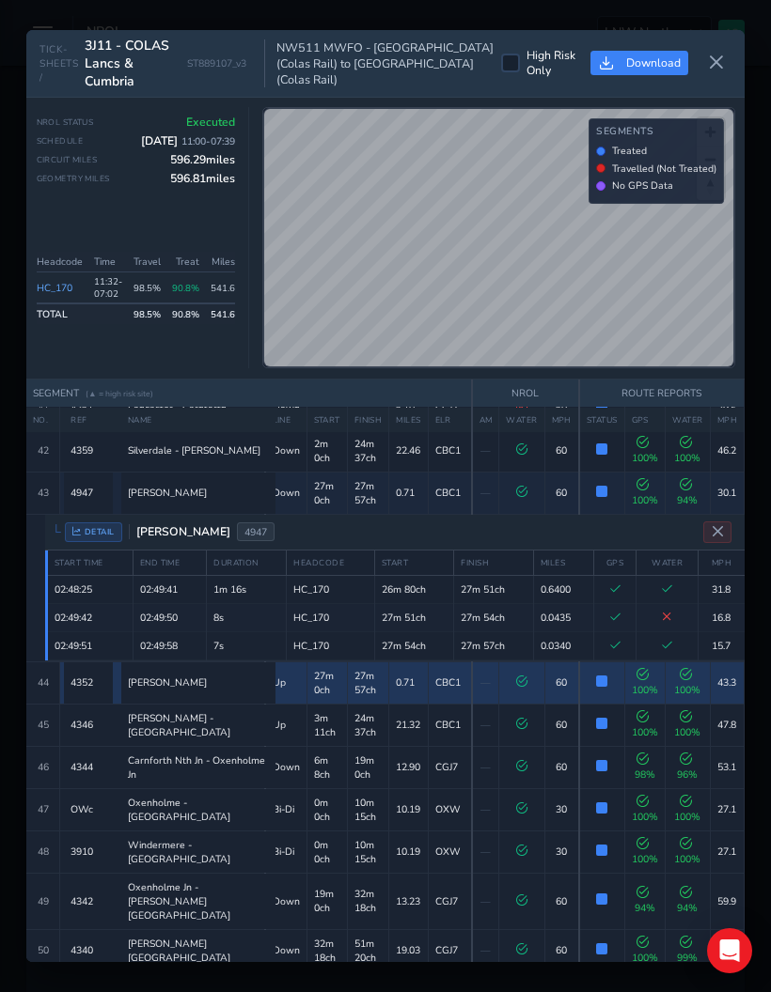
click at [423, 653] on td "0.71" at bounding box center [408, 683] width 39 height 42
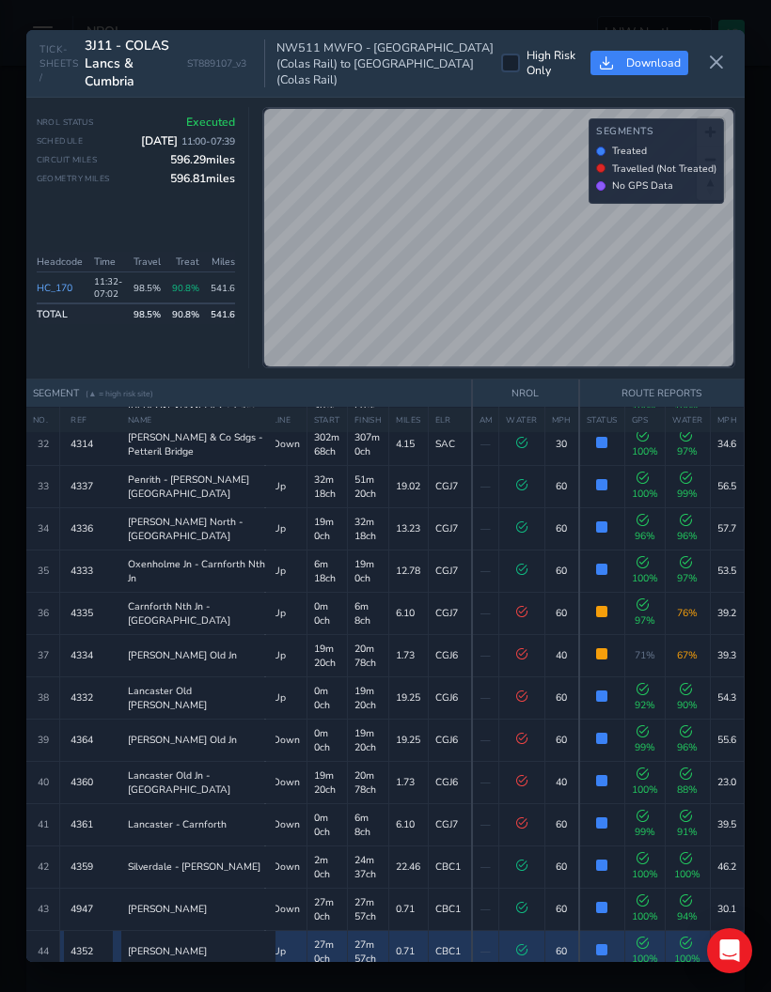
scroll to position [1364, 0]
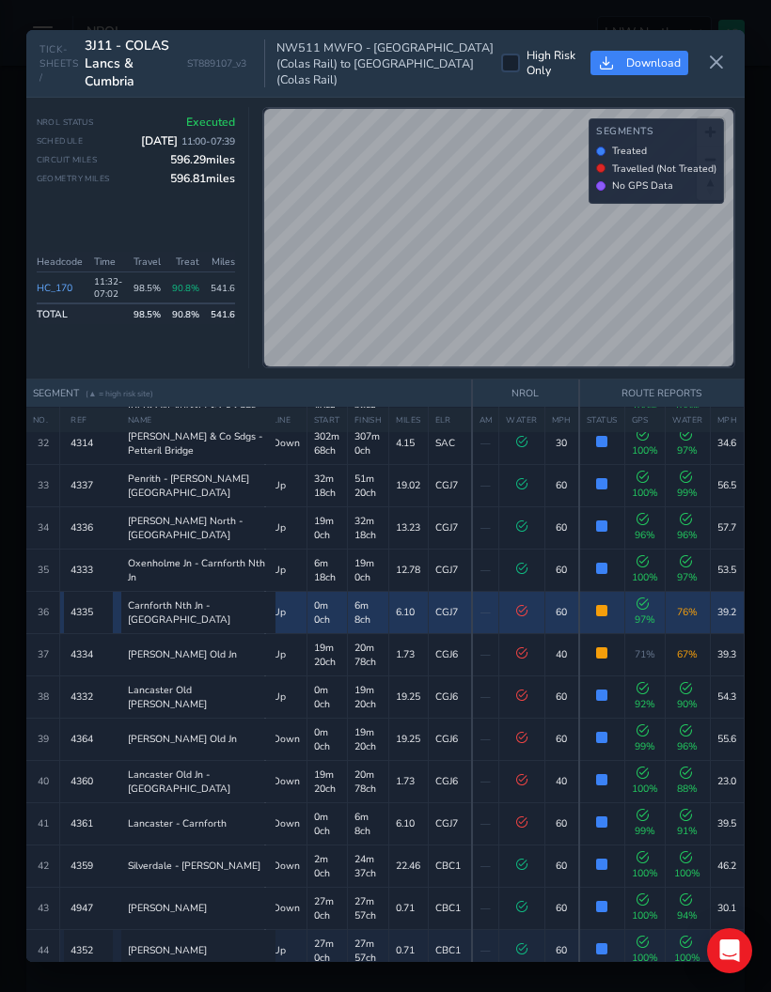
click at [403, 591] on td "6.10" at bounding box center [408, 612] width 39 height 42
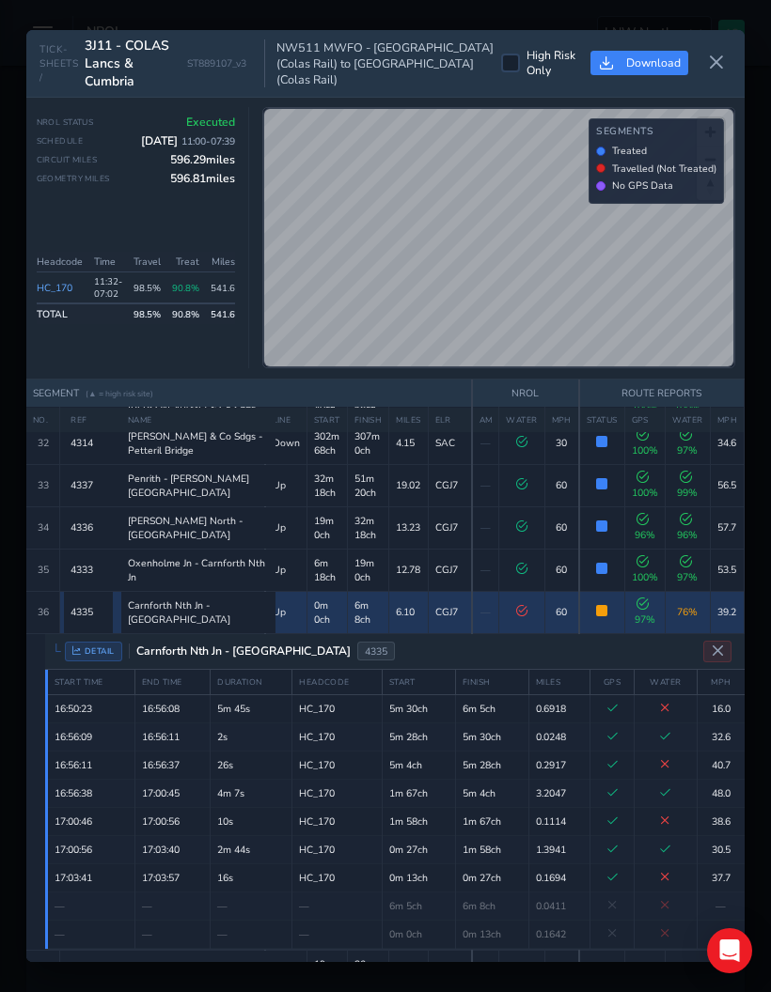
click at [431, 591] on td "CGJ7" at bounding box center [450, 612] width 44 height 42
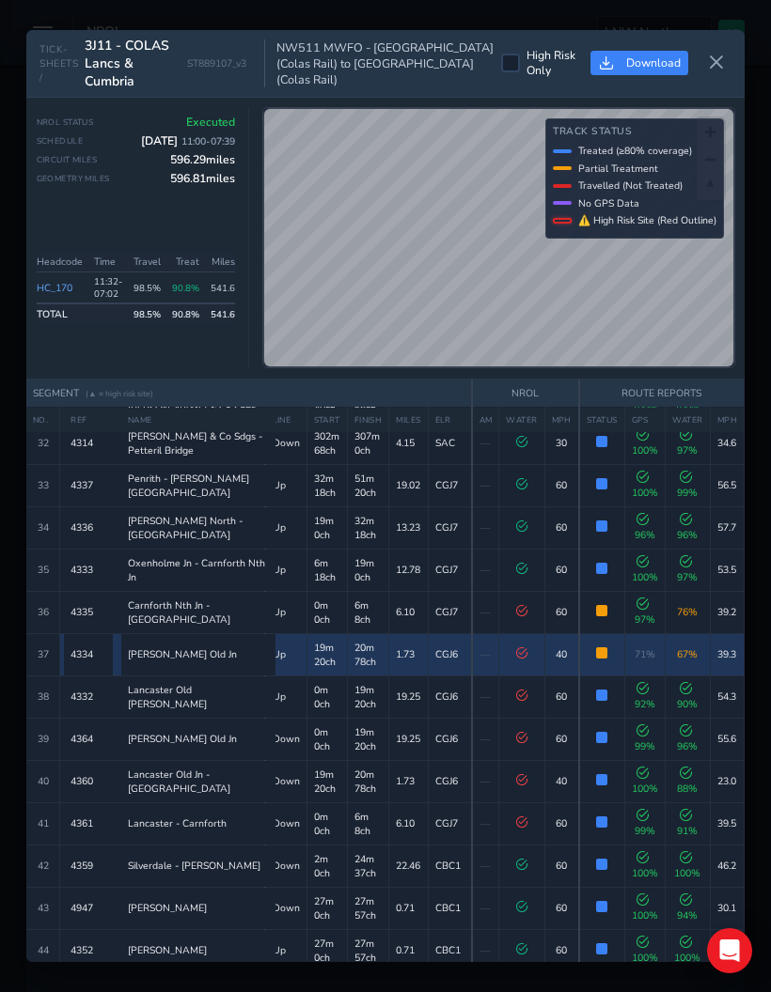
click at [410, 633] on td "1.73" at bounding box center [408, 654] width 39 height 42
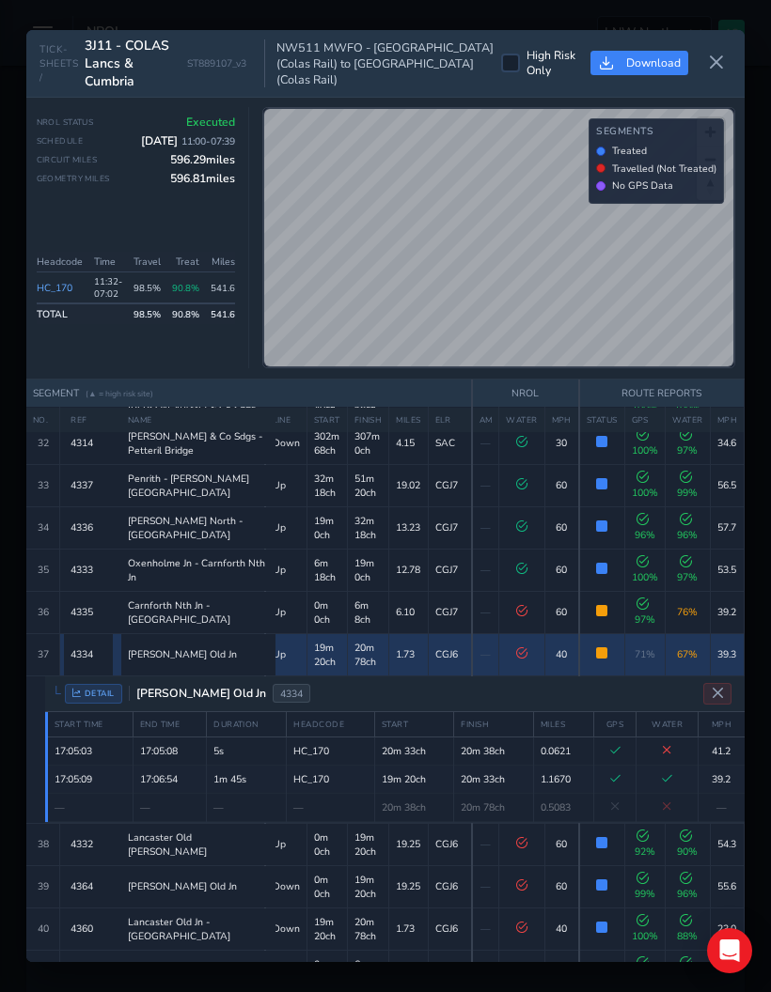
click at [428, 633] on td "CGJ6" at bounding box center [450, 654] width 44 height 42
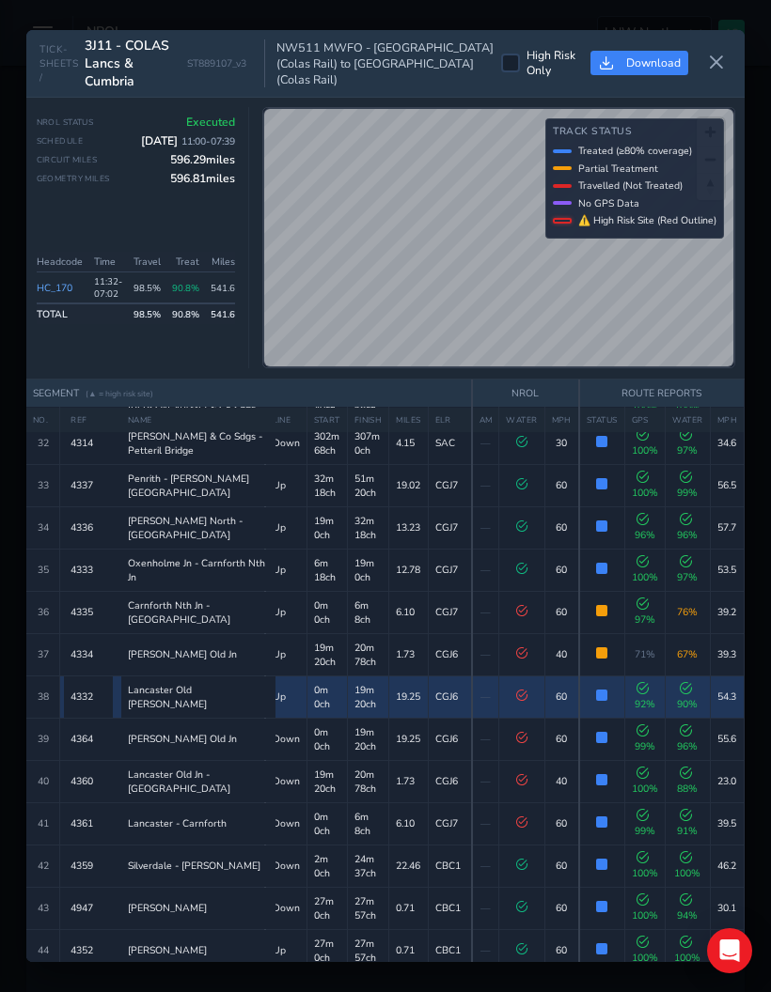
click at [414, 653] on td "19.25" at bounding box center [408, 697] width 39 height 42
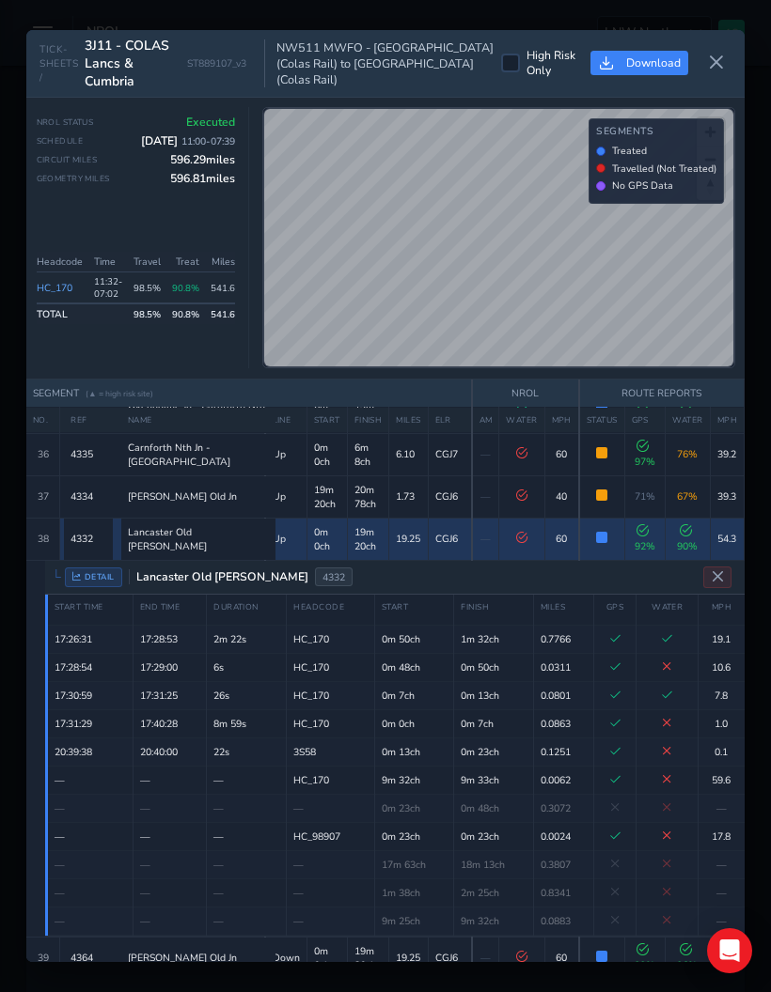
scroll to position [1529, 0]
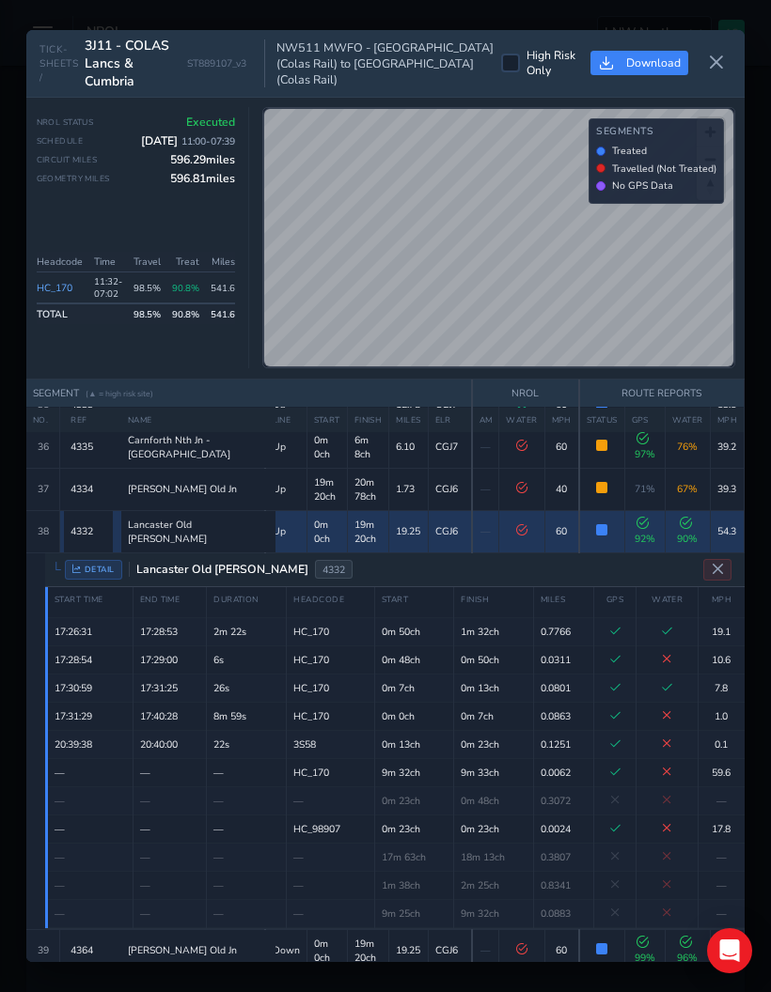
click at [416, 510] on td "19.25" at bounding box center [408, 531] width 39 height 42
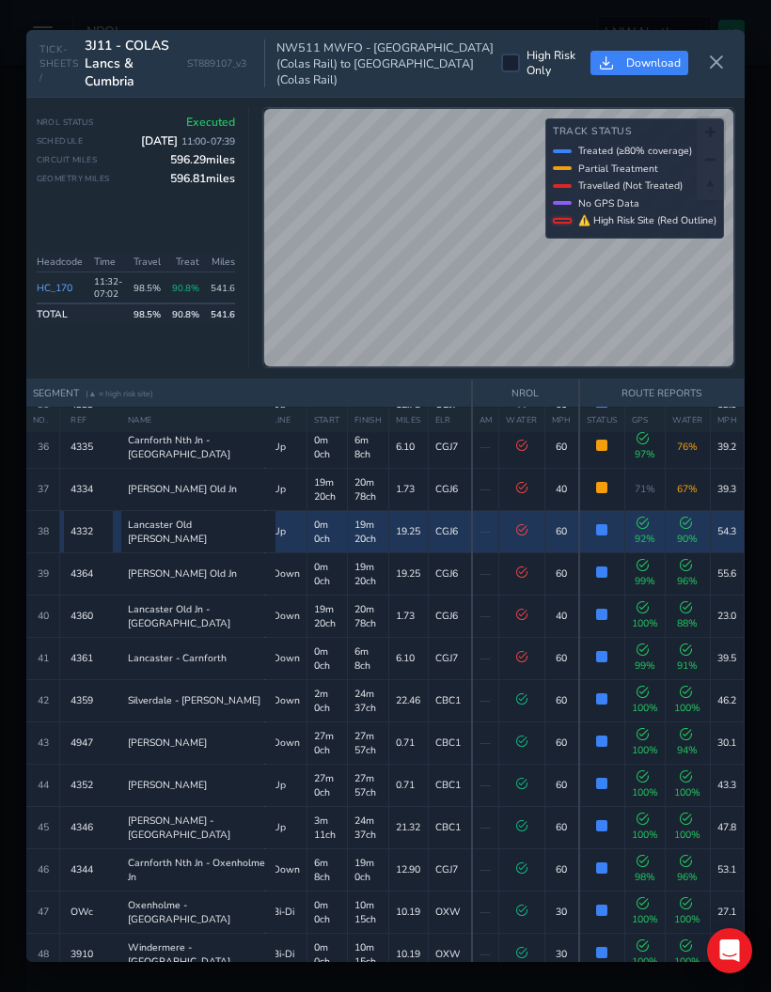
click at [395, 553] on td "19.25" at bounding box center [408, 574] width 39 height 42
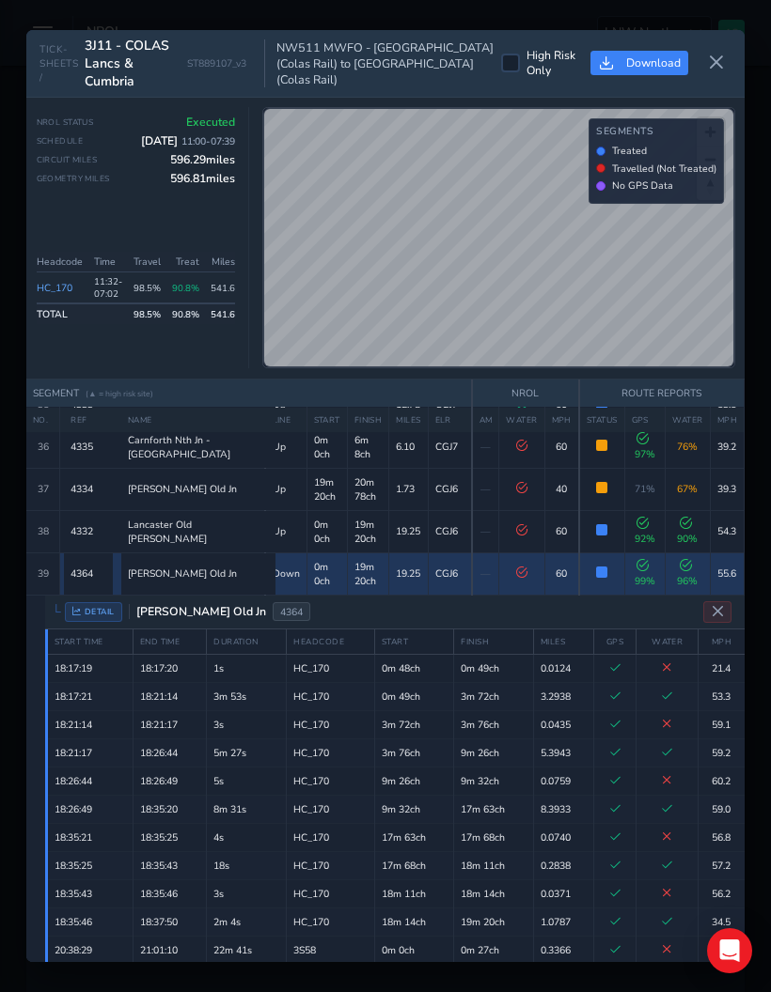
click at [423, 653] on td "1.73" at bounding box center [408, 993] width 39 height 42
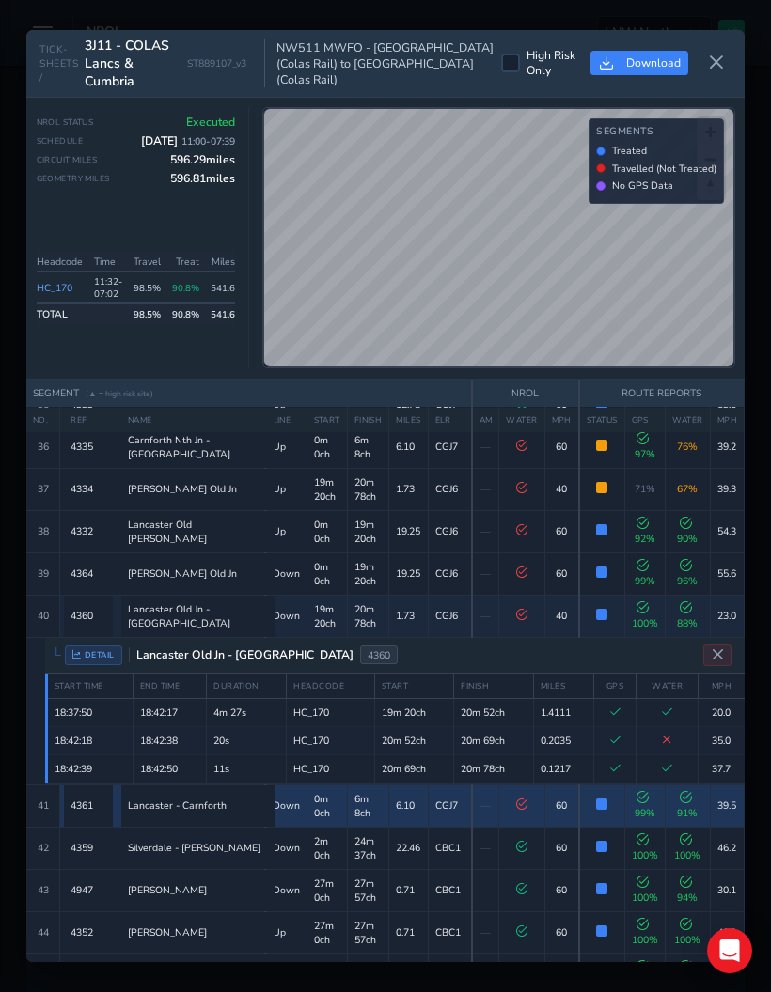
click at [444, 653] on td "CGJ7" at bounding box center [450, 806] width 44 height 42
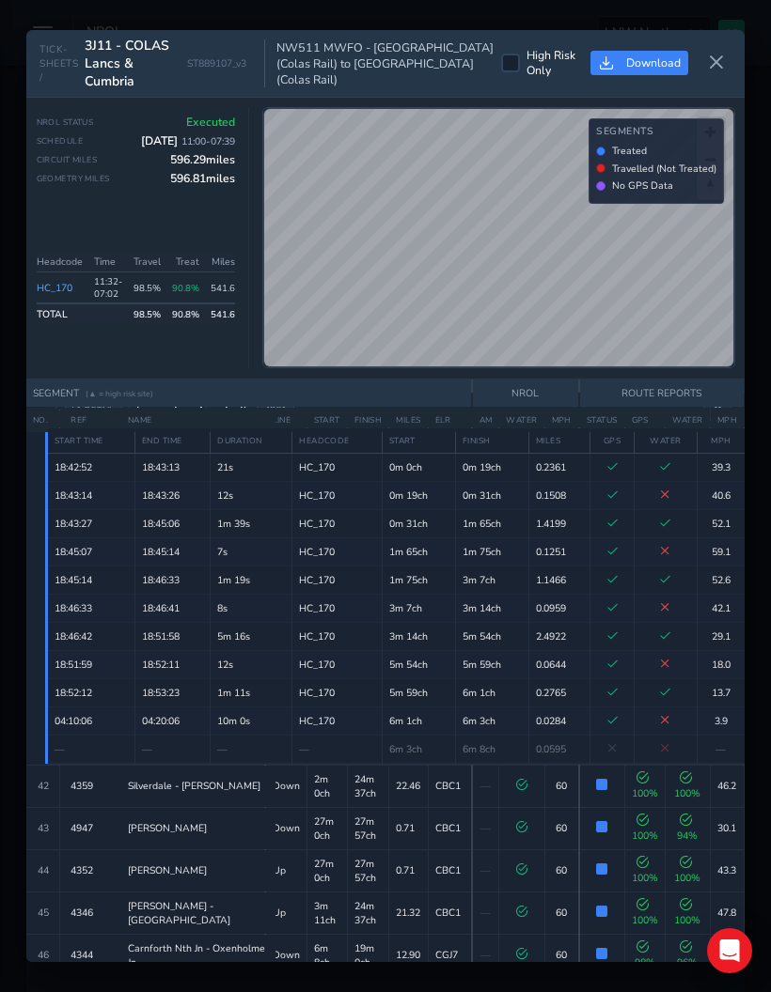
scroll to position [1818, 0]
click at [382, 653] on td "24m 37ch" at bounding box center [368, 784] width 42 height 42
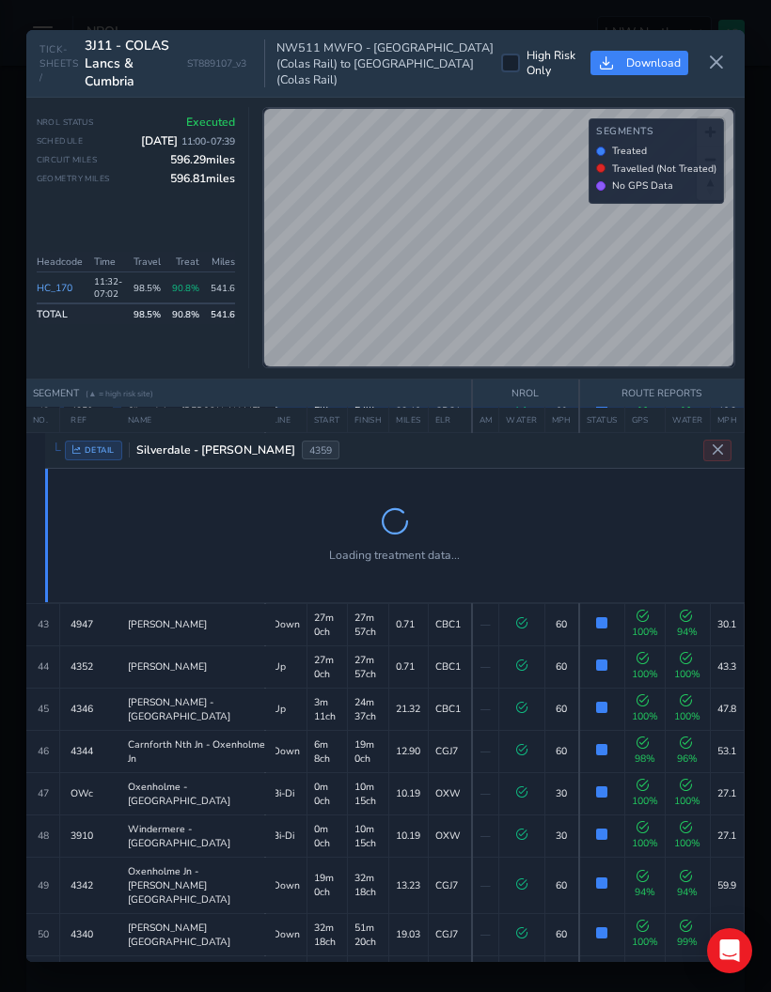
scroll to position [1803, 0]
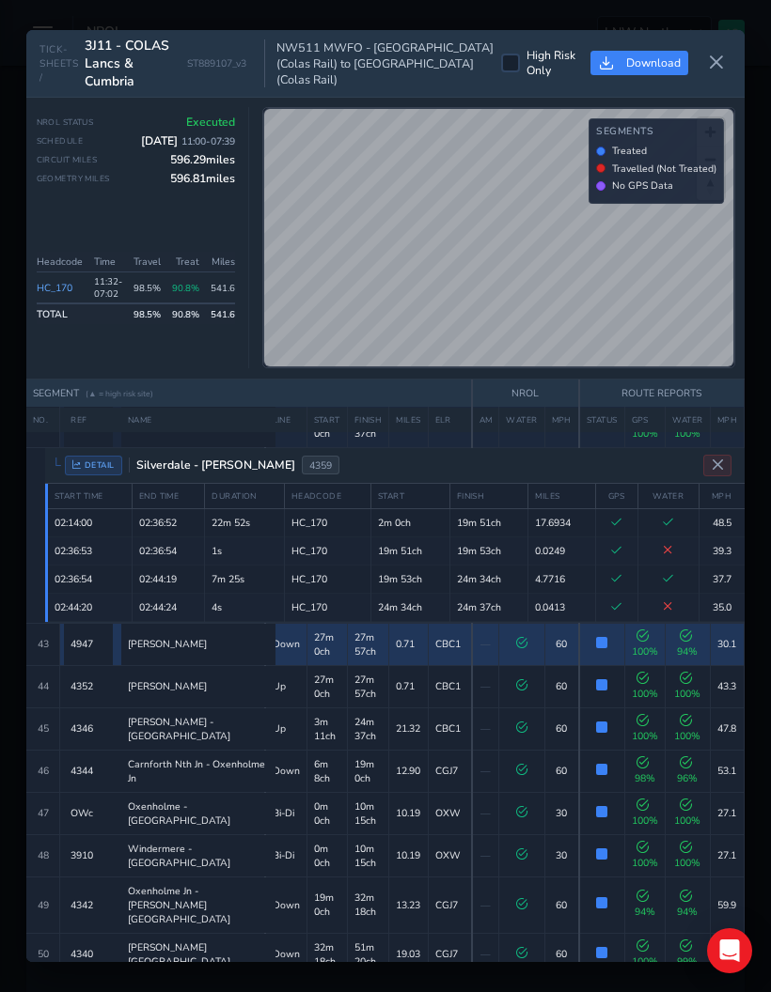
click at [365, 623] on td "27m 57ch" at bounding box center [368, 644] width 42 height 42
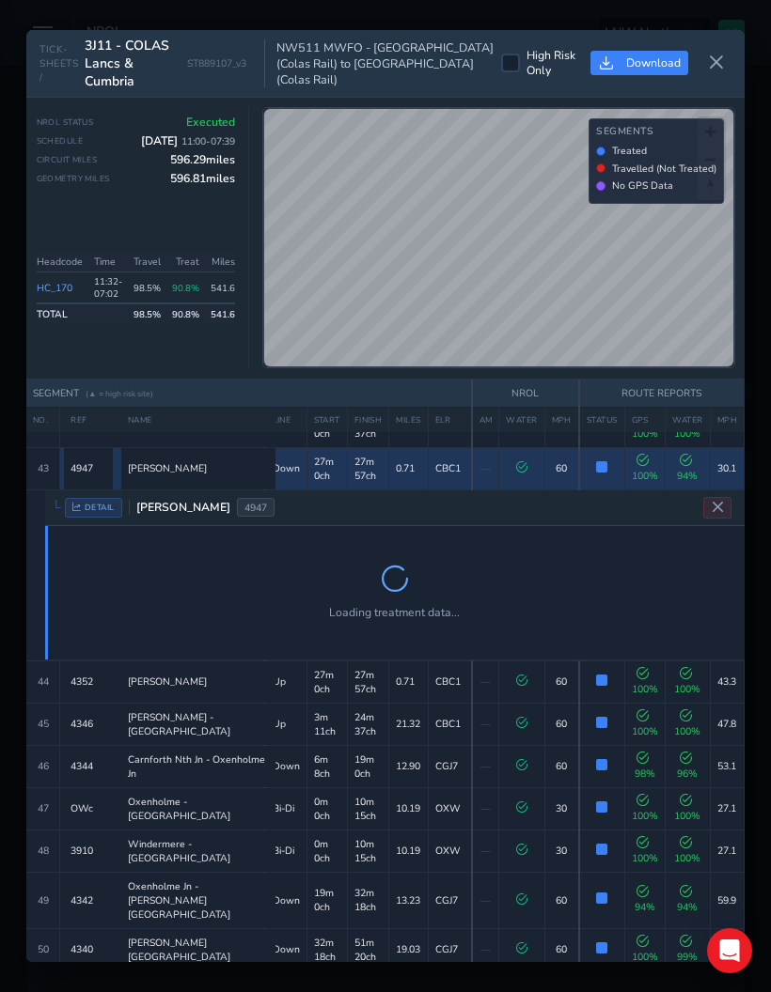
scroll to position [1779, 0]
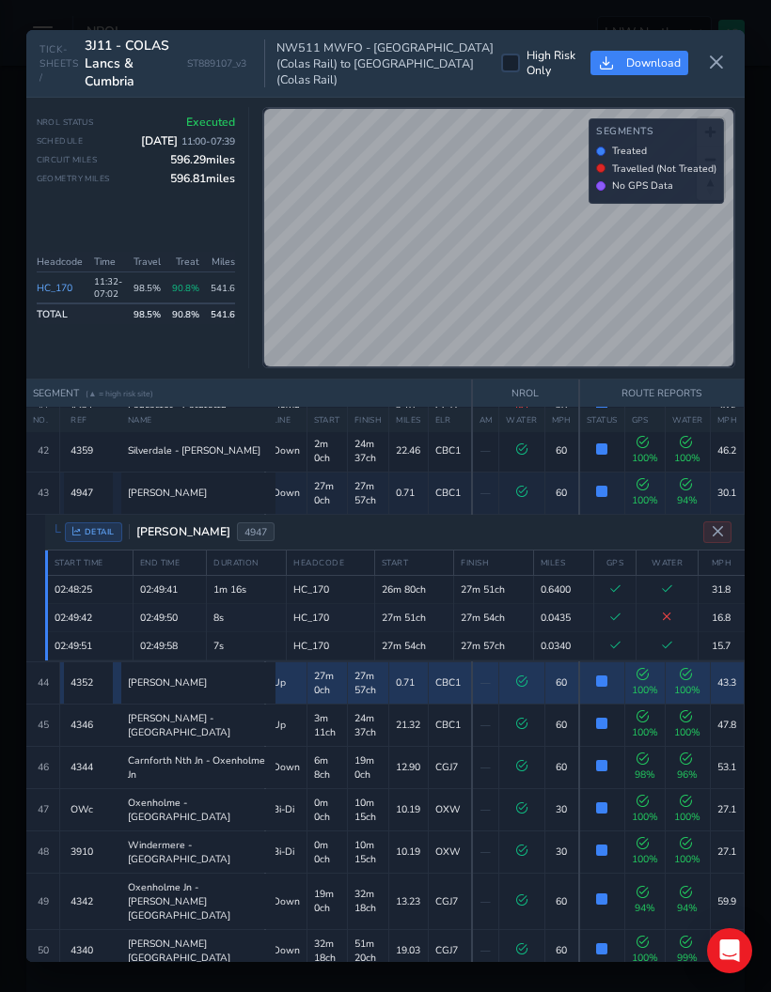
click at [375, 653] on td "27m 57ch" at bounding box center [368, 683] width 42 height 42
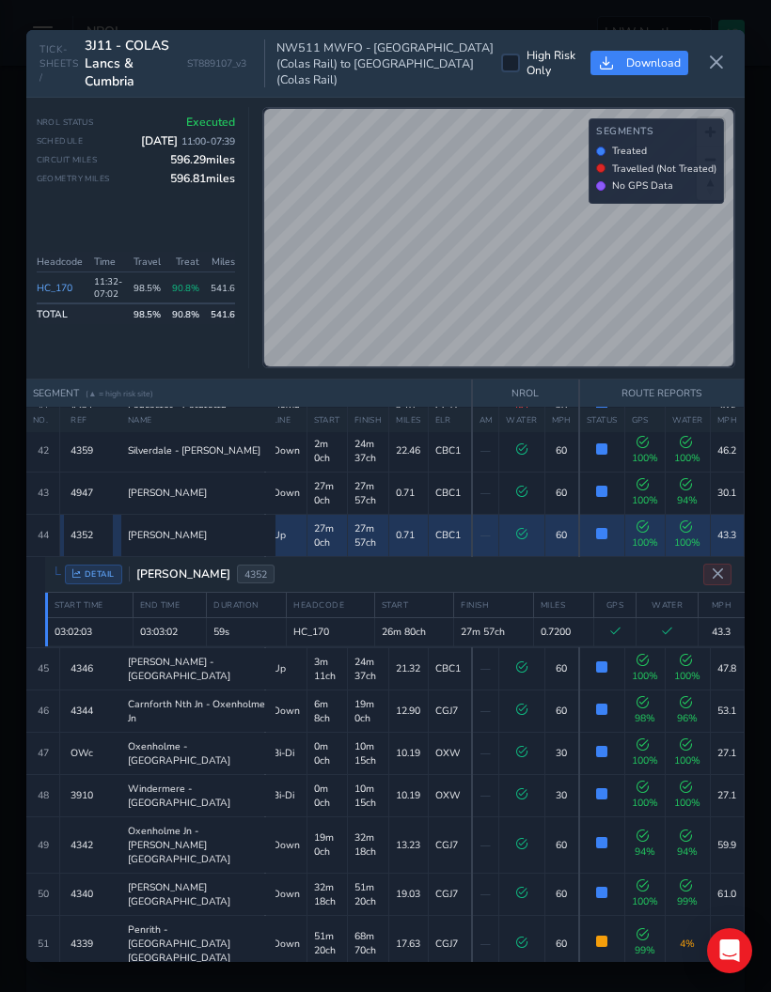
scroll to position [1723, 0]
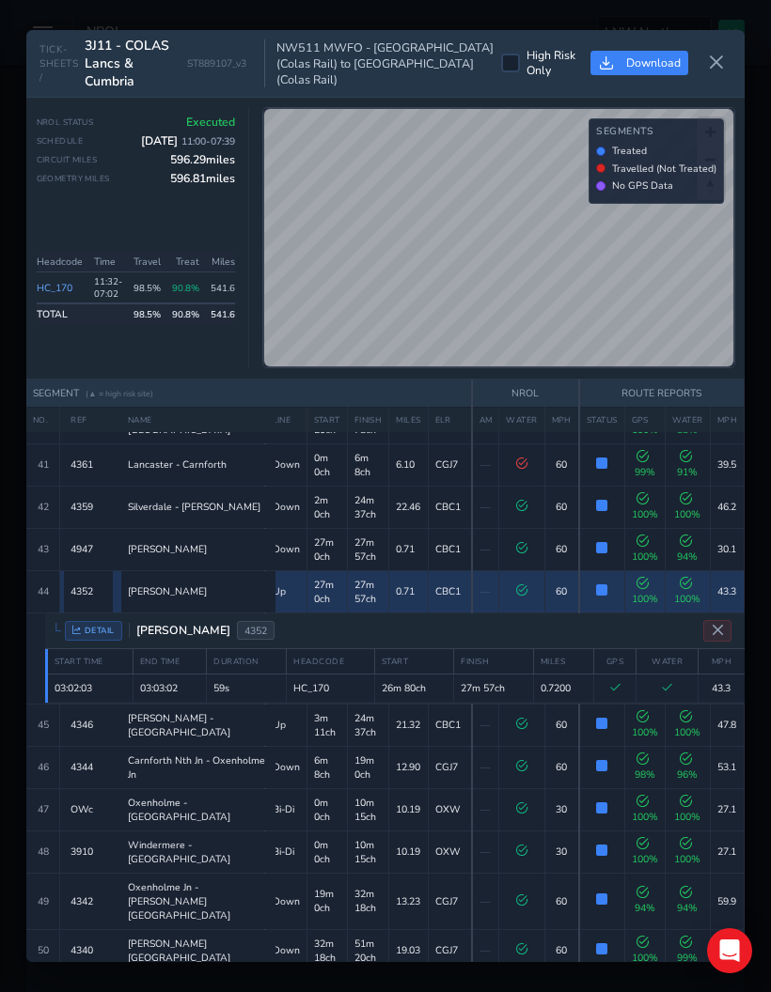
click at [327, 653] on td "3m 11ch" at bounding box center [326, 725] width 40 height 42
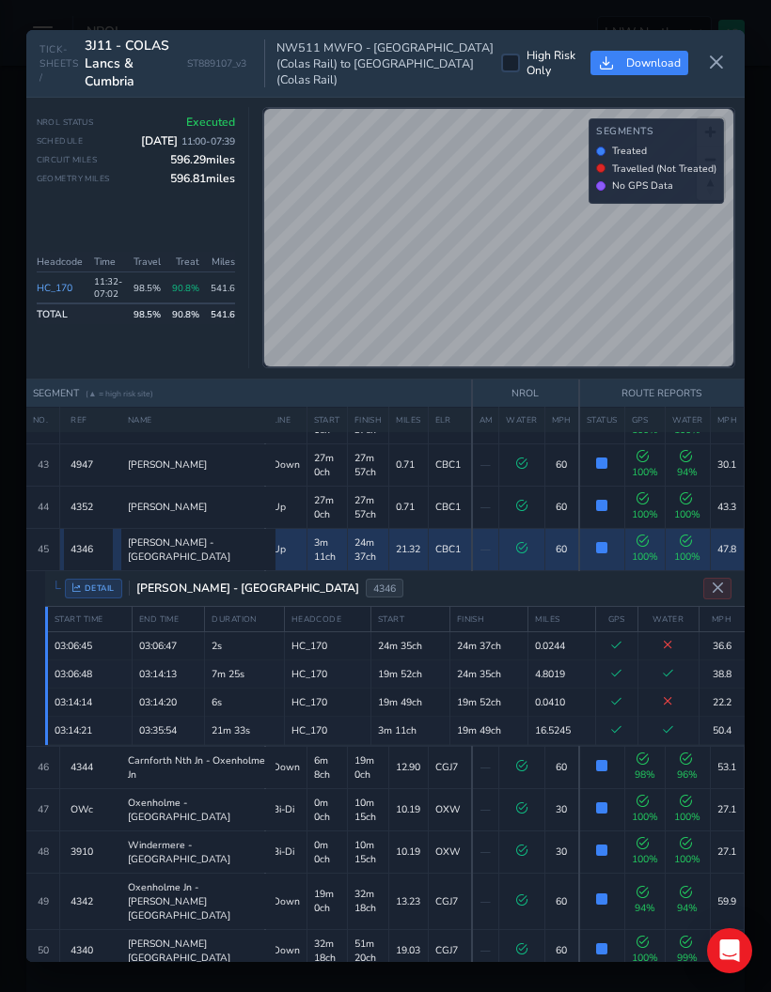
click at [347, 653] on td "19m 0ch" at bounding box center [368, 767] width 42 height 42
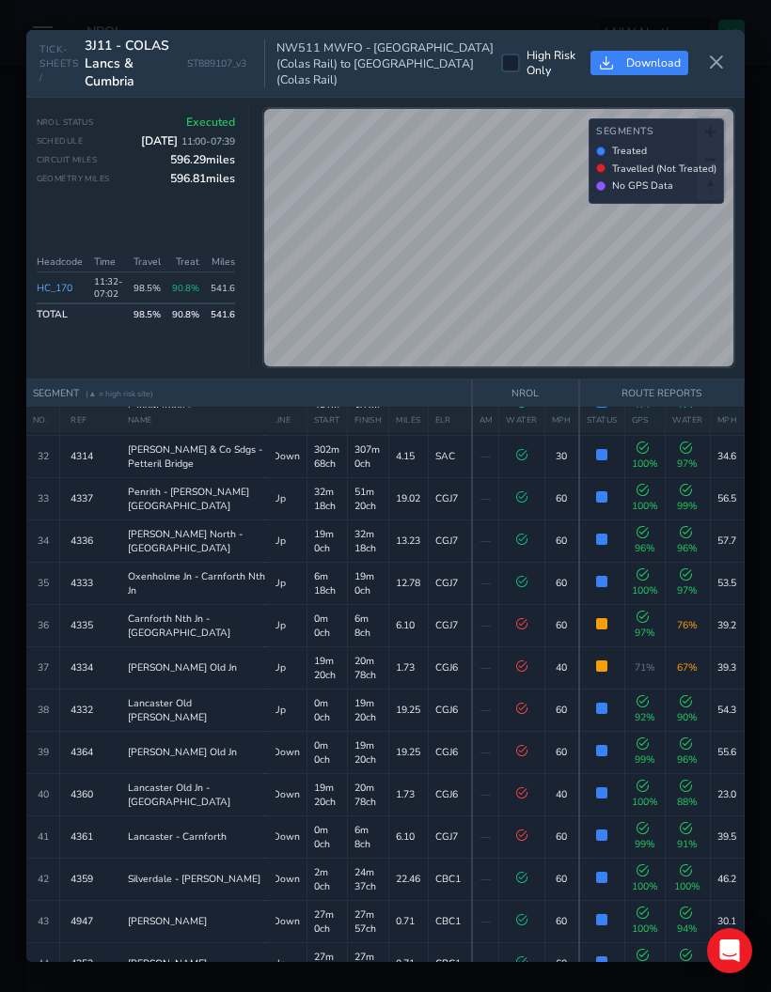
scroll to position [1349, 0]
click at [332, 479] on td "32m 18ch" at bounding box center [326, 500] width 40 height 42
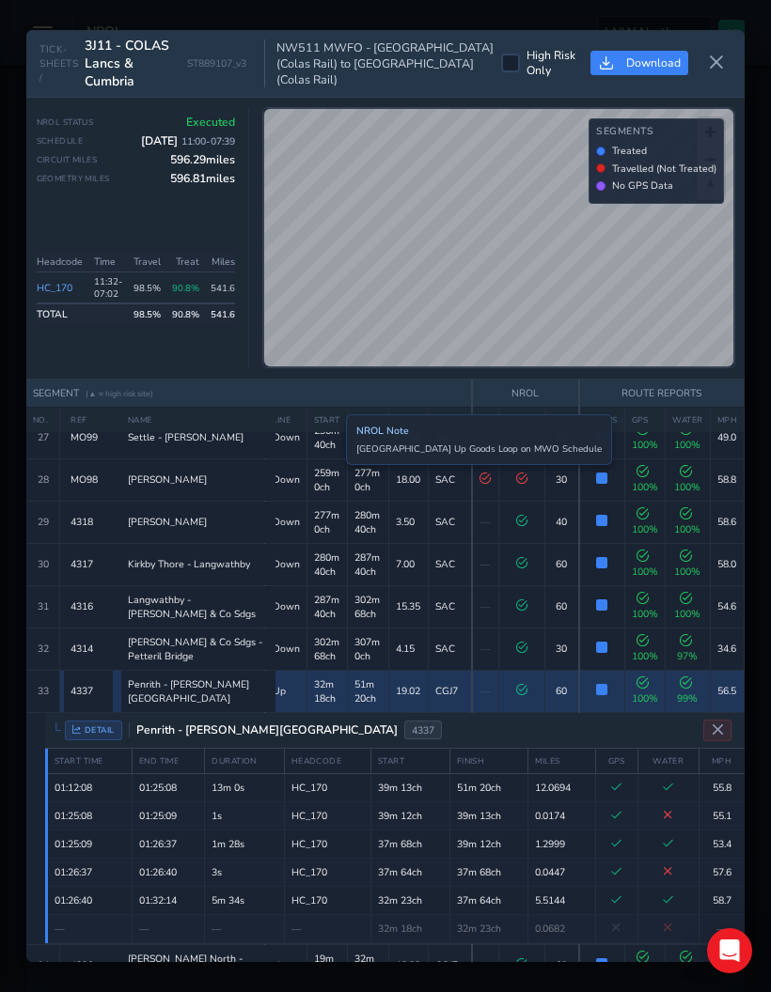
scroll to position [1157, 0]
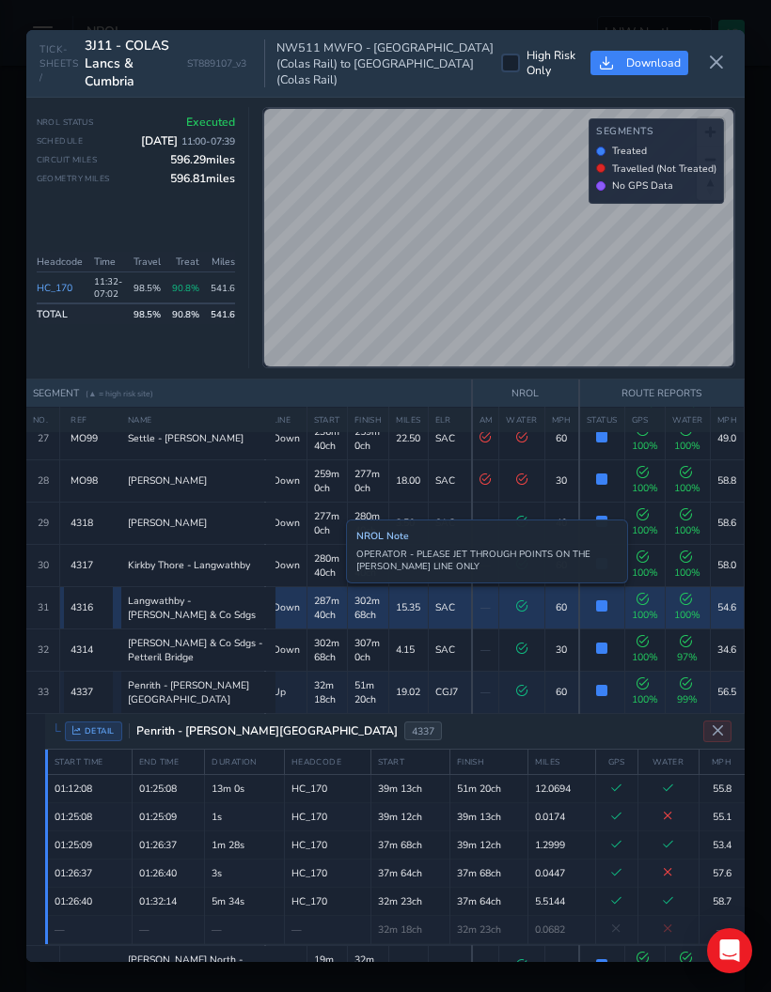
click at [332, 586] on td "287m 40ch" at bounding box center [326, 607] width 40 height 42
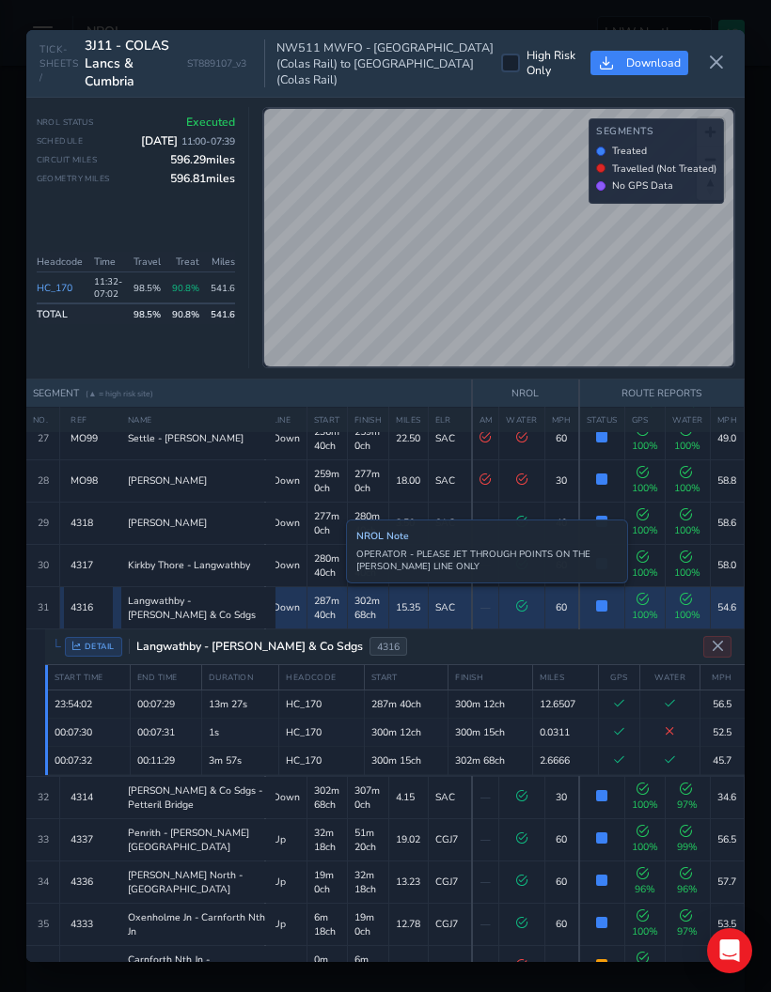
click at [261, 544] on td "Kirkby Thore - Langwathby" at bounding box center [197, 565] width 155 height 42
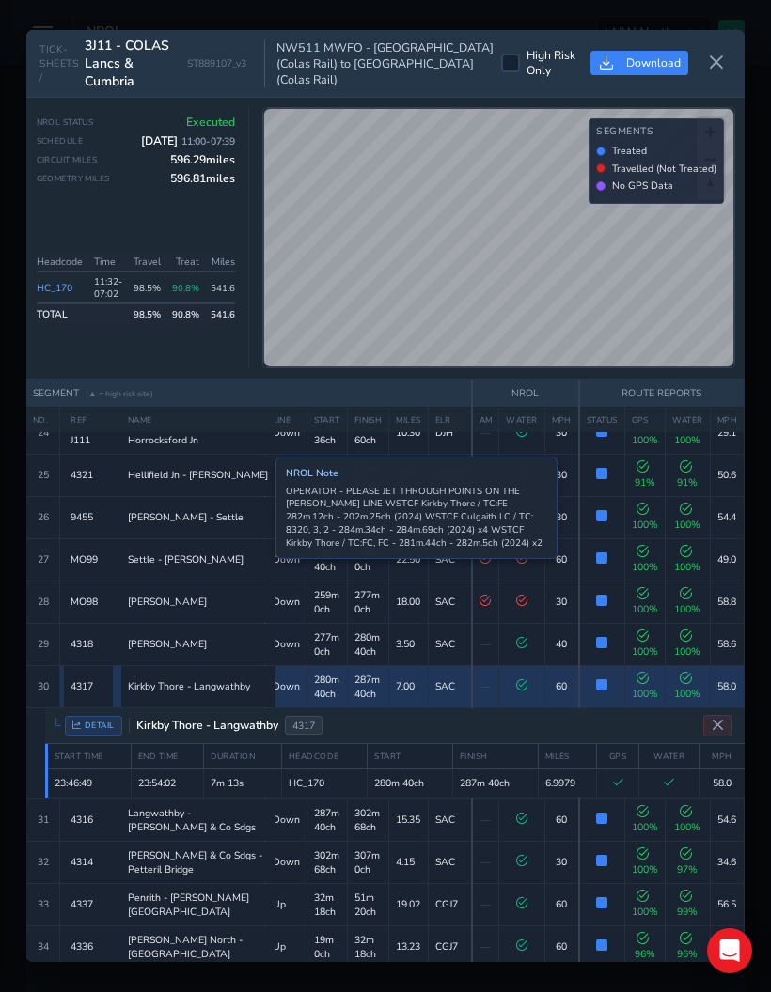
scroll to position [1029, 0]
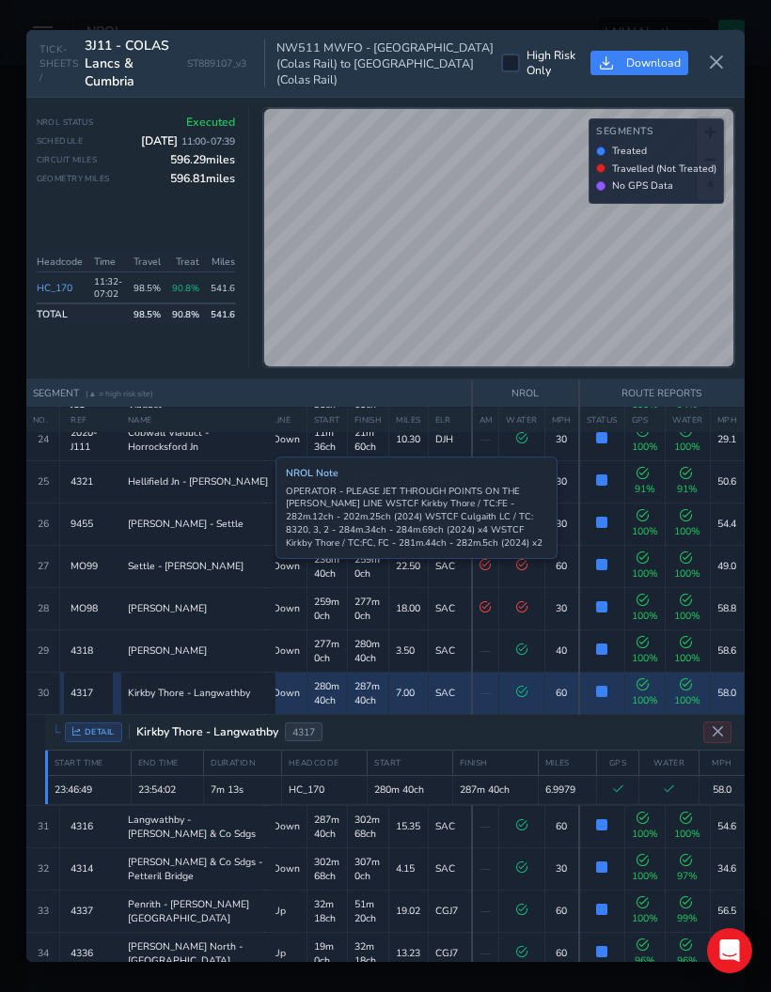
click at [239, 601] on div "Aais Gill - Appleby" at bounding box center [198, 608] width 141 height 14
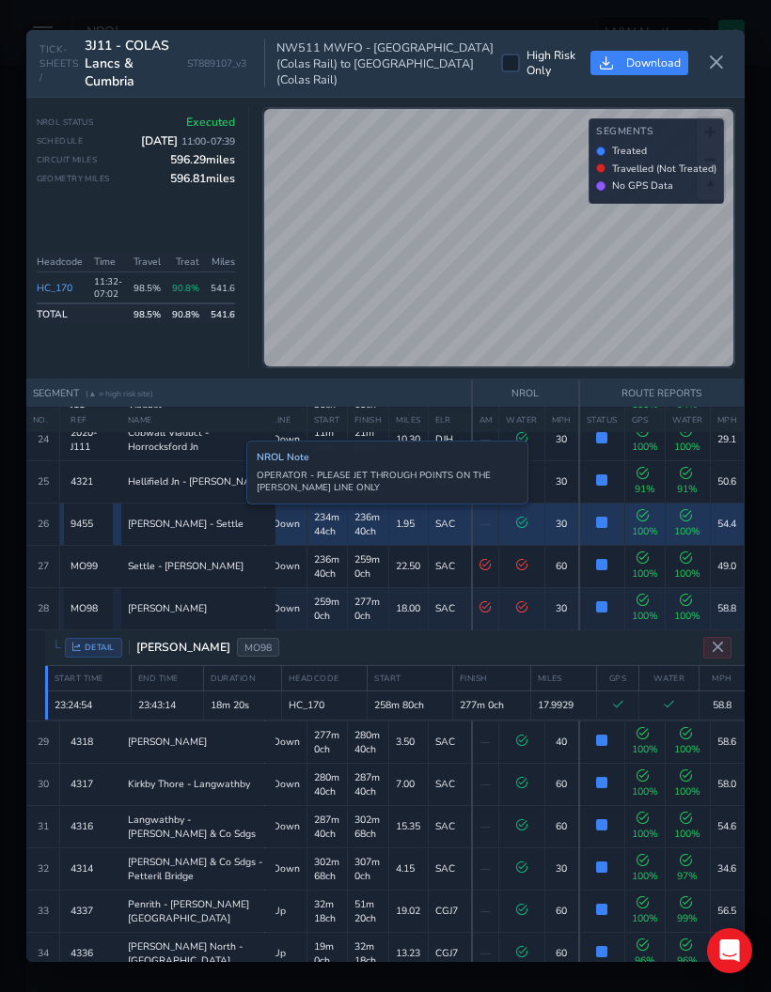
click at [232, 503] on td "Settle Jn - Settle" at bounding box center [197, 524] width 155 height 42
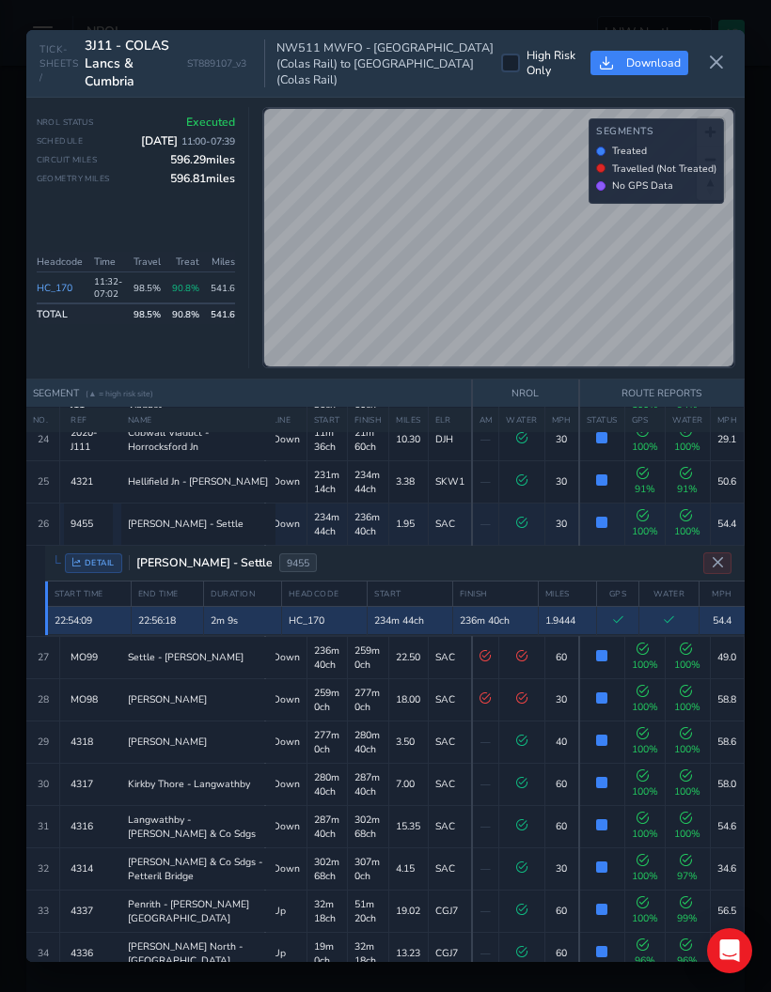
click at [244, 606] on td "2m 9s" at bounding box center [242, 620] width 78 height 28
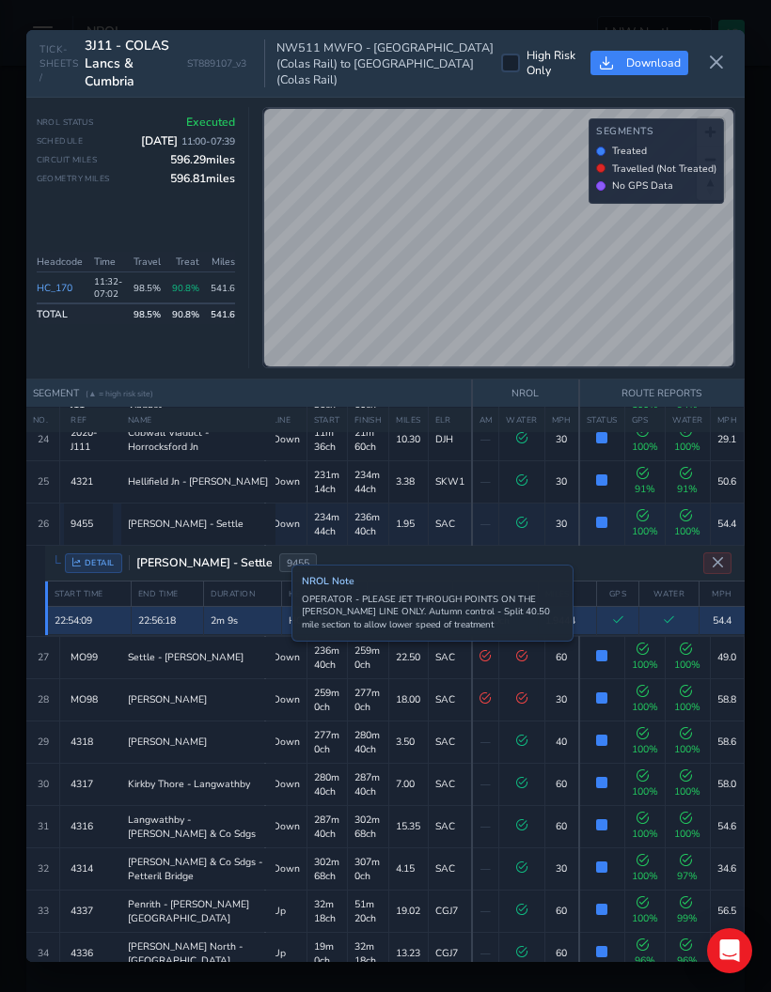
click at [277, 636] on td "Down" at bounding box center [286, 657] width 42 height 42
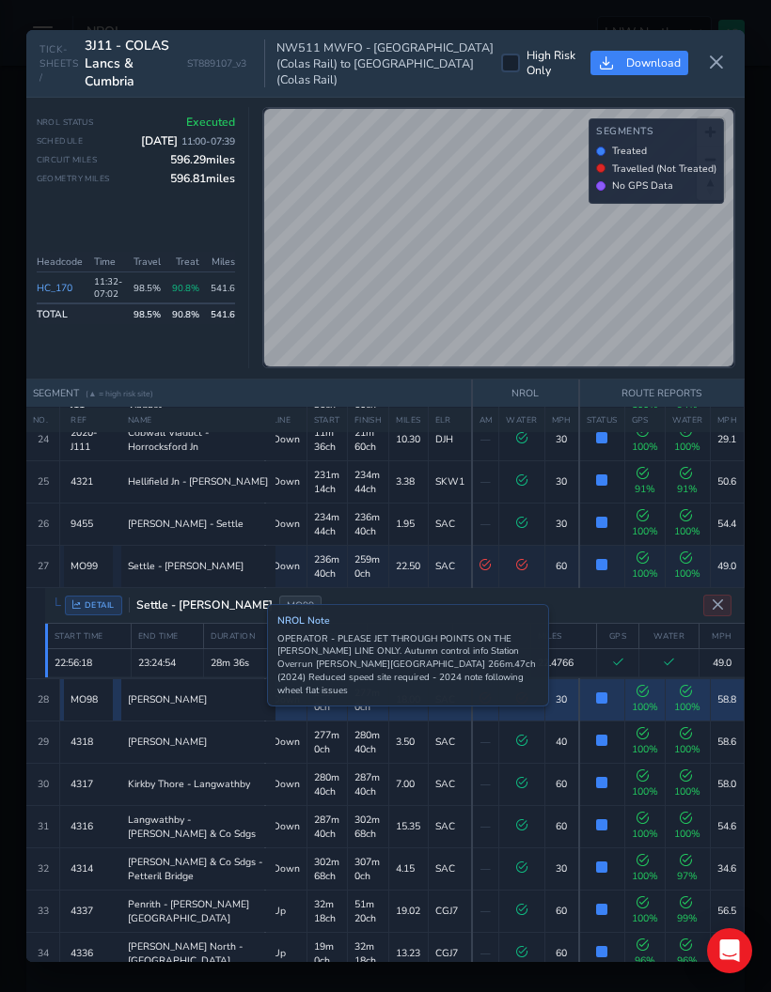
click at [253, 653] on div "Aais Gill - Appleby" at bounding box center [198, 700] width 141 height 14
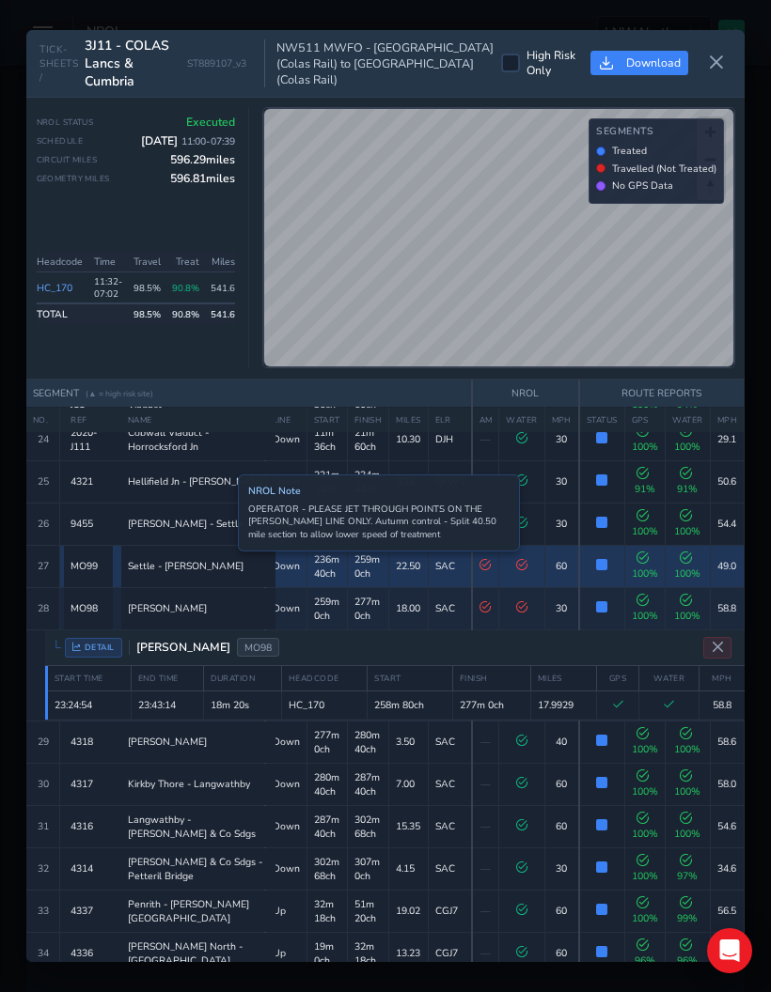
click at [224, 559] on div "Settle - Ais Gill" at bounding box center [198, 566] width 141 height 14
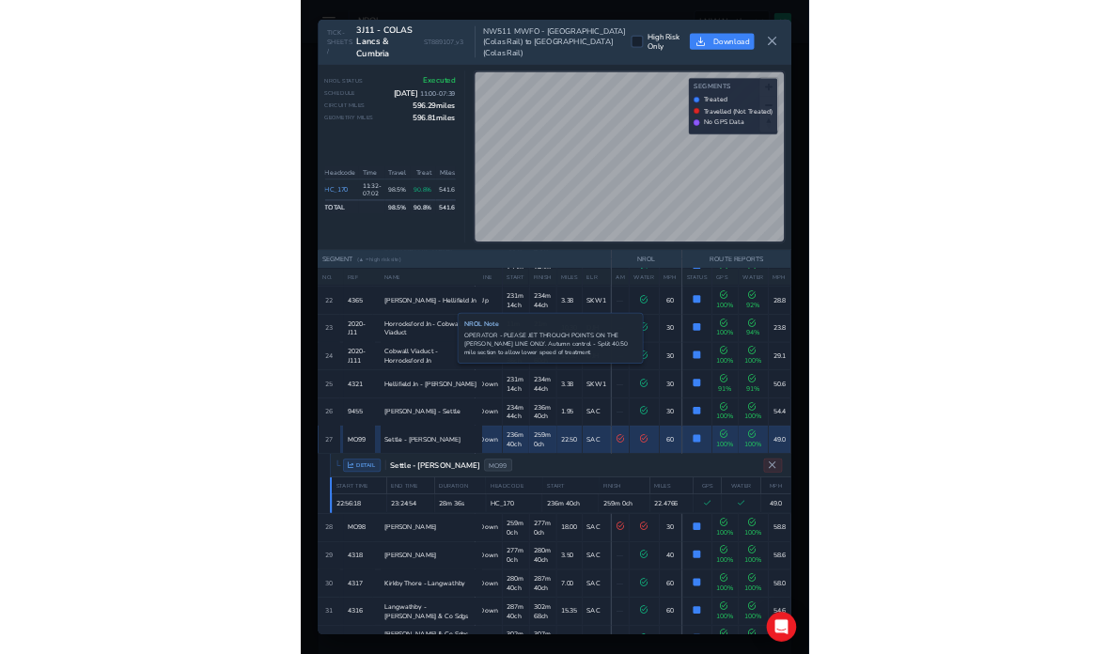
scroll to position [926, 0]
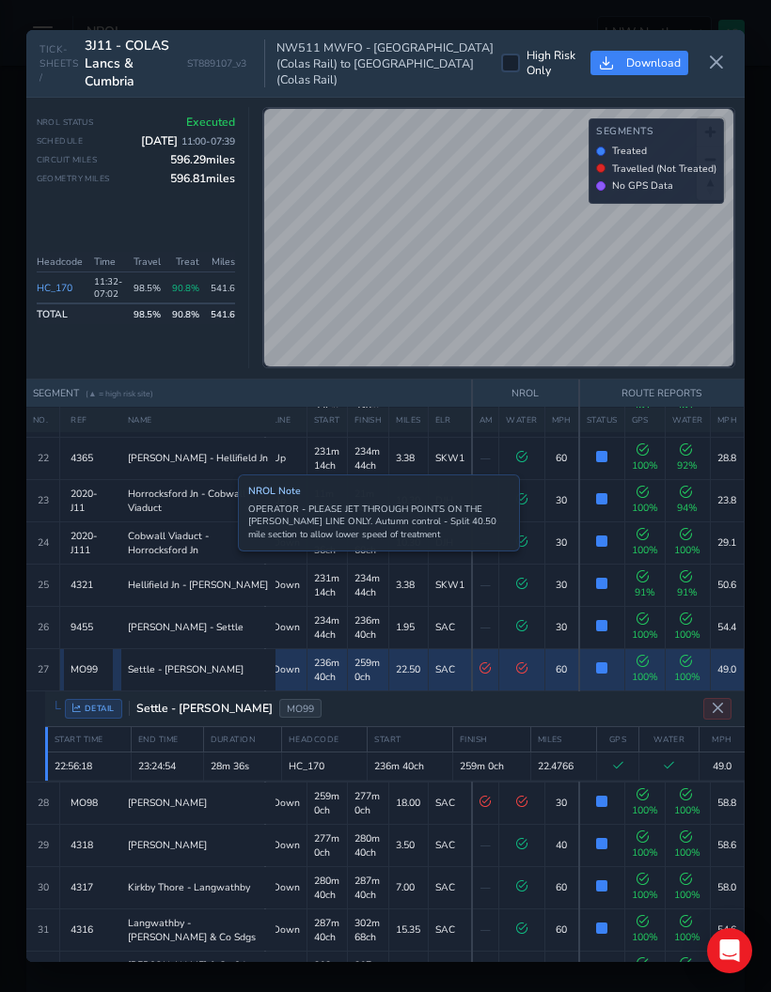
click at [236, 620] on div "Settle Jn - Settle" at bounding box center [198, 627] width 141 height 14
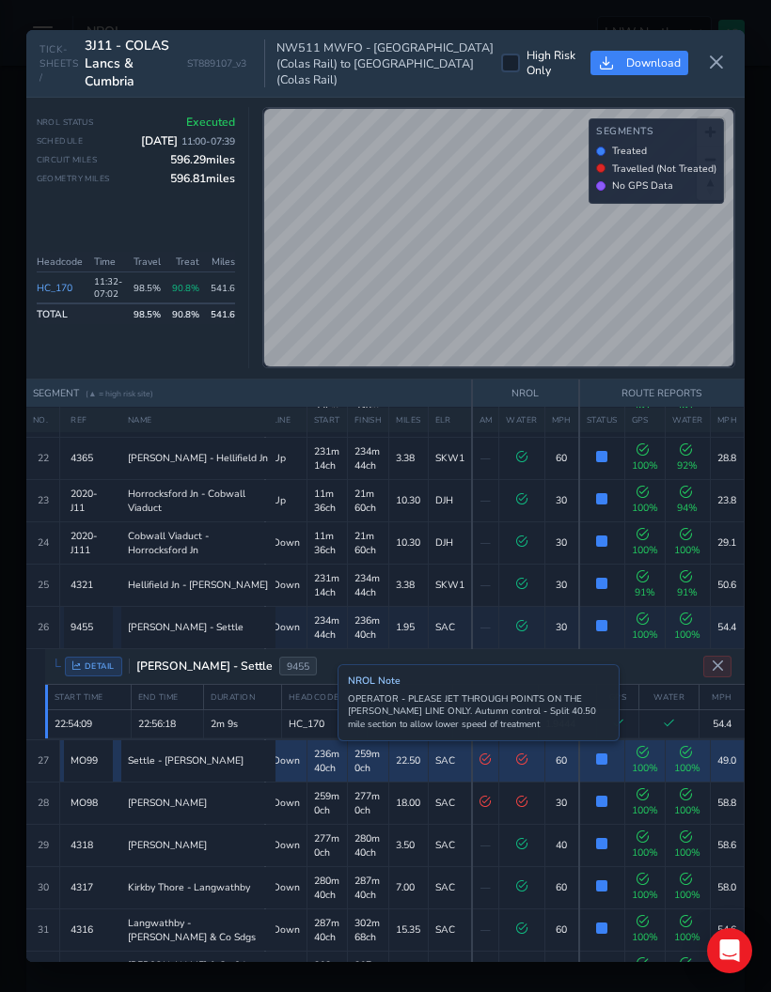
click at [323, 653] on td "236m 40ch" at bounding box center [326, 761] width 40 height 42
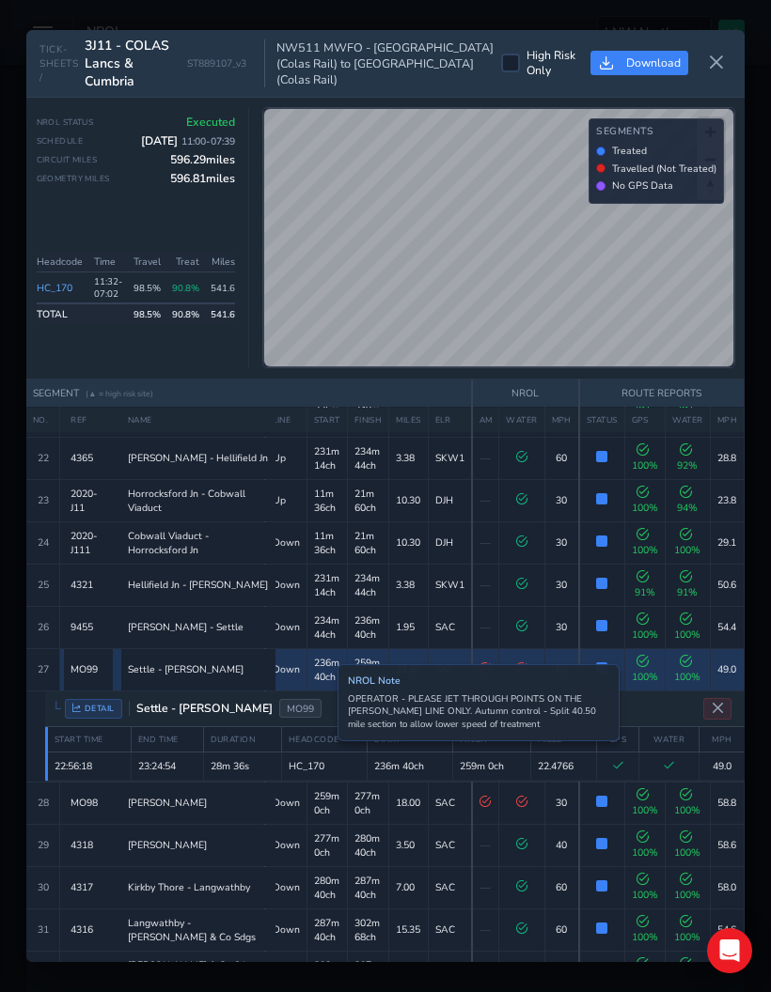
click at [99, 653] on span "DETAIL" at bounding box center [93, 709] width 57 height 20
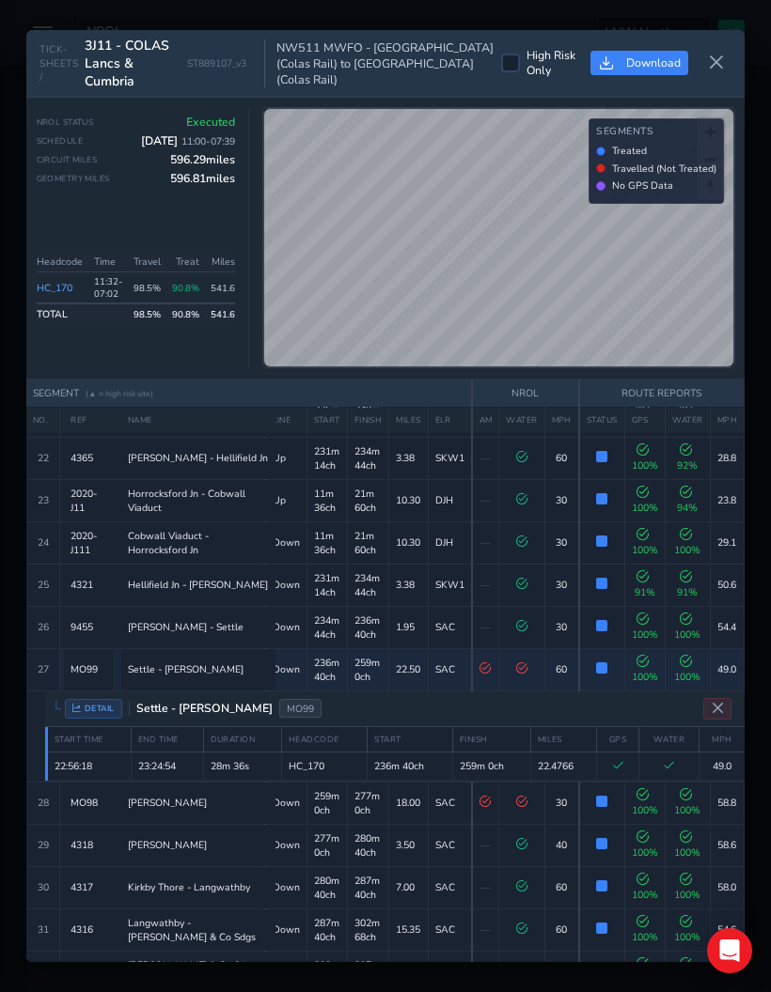
click at [104, 653] on span "DETAIL" at bounding box center [93, 709] width 57 height 20
click at [95, 653] on span "DETAIL" at bounding box center [93, 709] width 57 height 20
click at [108, 653] on span "DETAIL" at bounding box center [93, 709] width 57 height 20
click at [107, 653] on span "DETAIL" at bounding box center [93, 709] width 57 height 20
click at [110, 653] on span "DETAIL" at bounding box center [93, 709] width 57 height 20
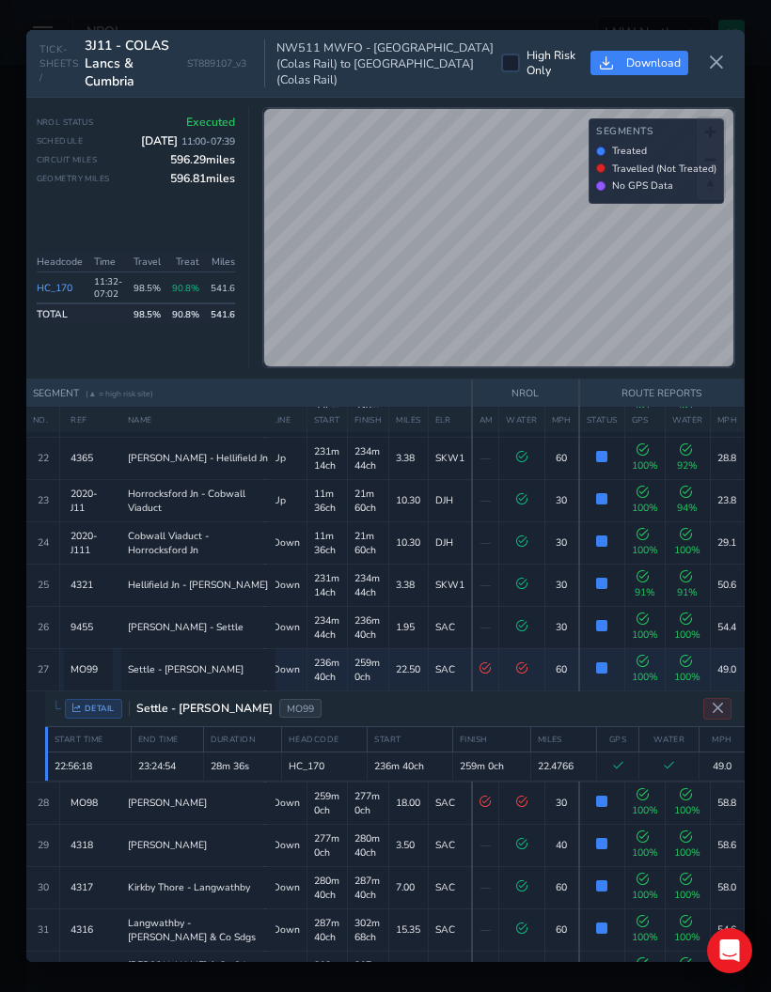
click at [109, 653] on span "DETAIL" at bounding box center [93, 709] width 57 height 20
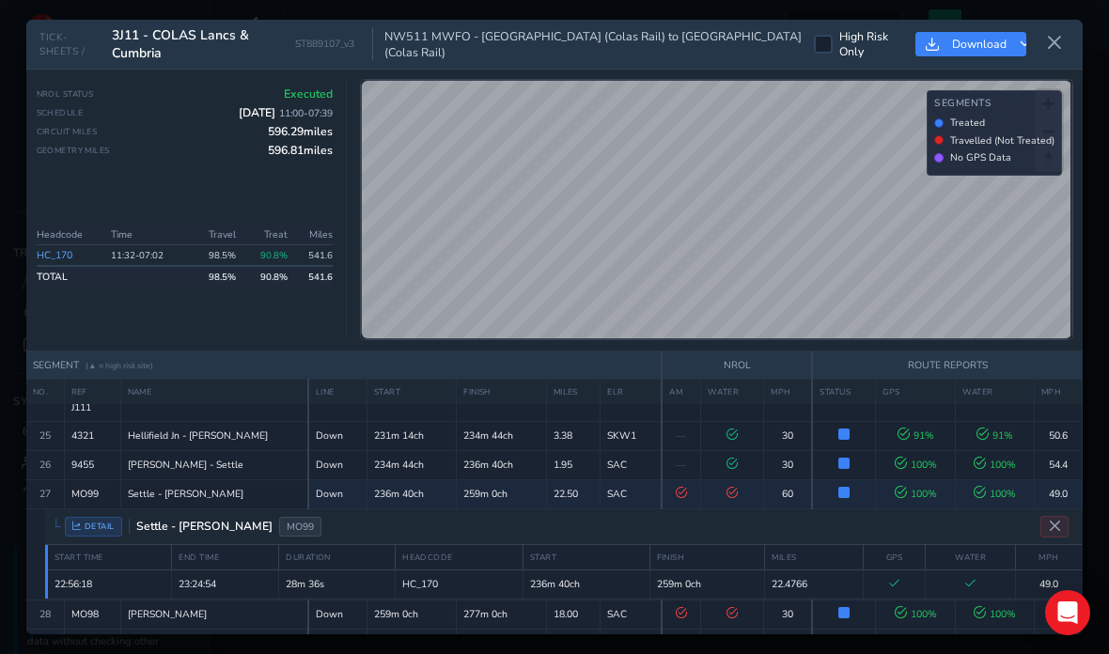
scroll to position [832, 0]
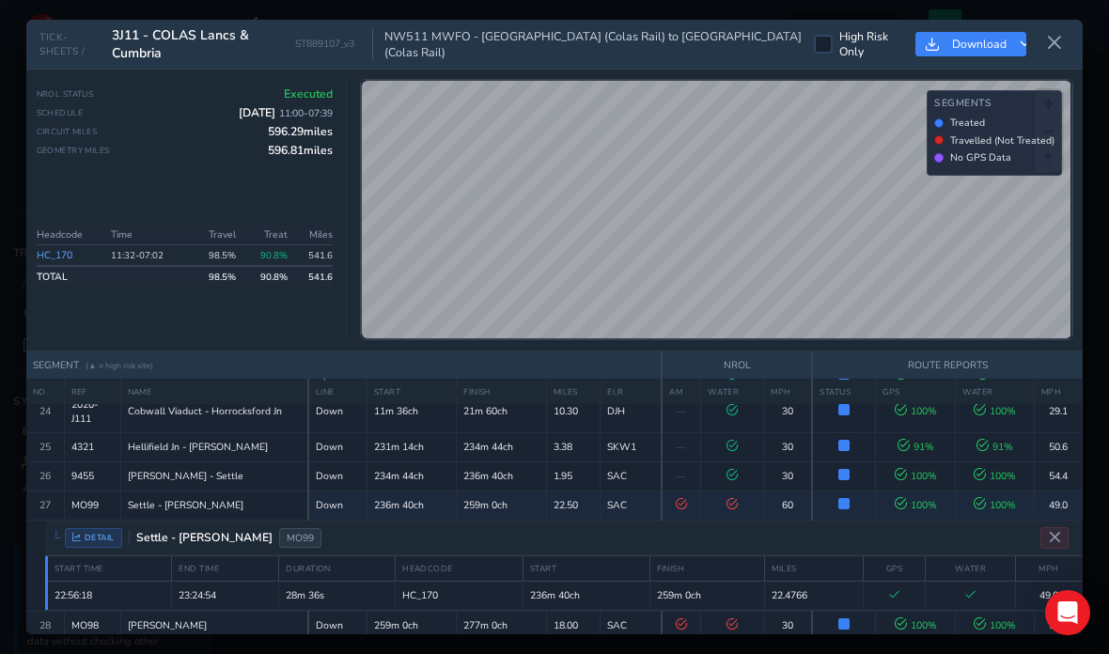
click at [86, 528] on span "DETAIL" at bounding box center [93, 538] width 57 height 20
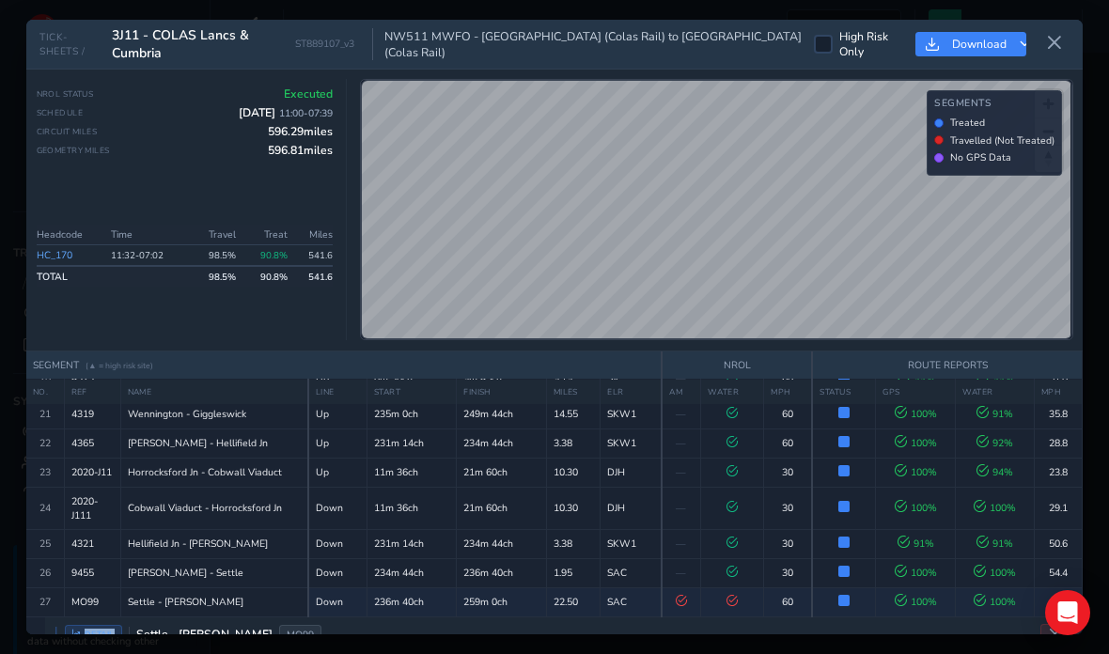
scroll to position [734, 0]
click at [162, 567] on span "Settle Jn - Settle" at bounding box center [186, 574] width 116 height 14
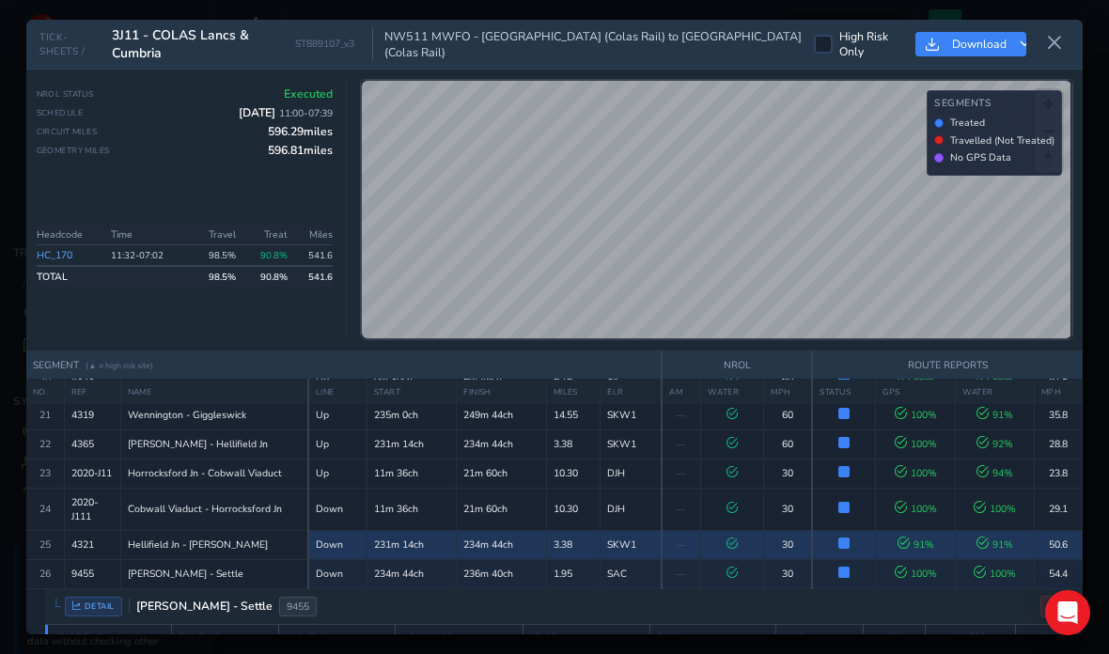
click at [148, 538] on span "Hellifield Jn - Settle Jn" at bounding box center [198, 545] width 140 height 14
